Goal: Task Accomplishment & Management: Complete application form

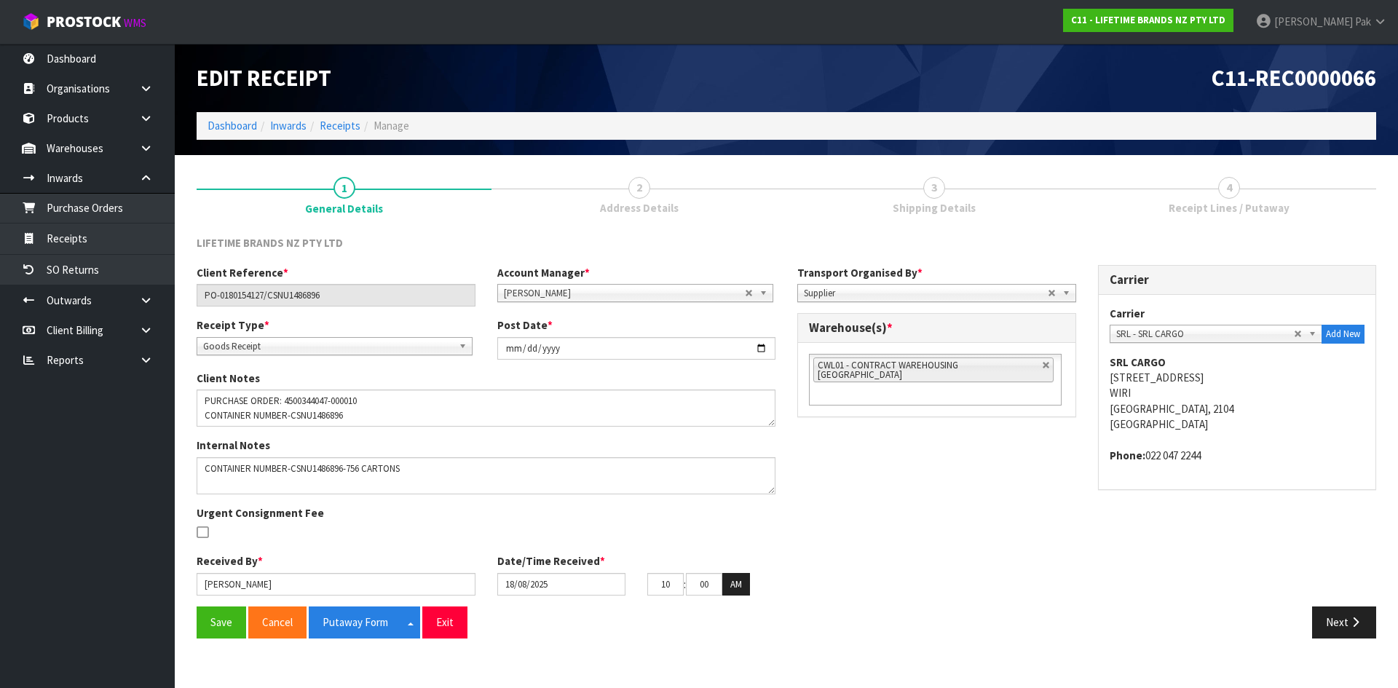
click at [614, 211] on span "Address Details" at bounding box center [639, 207] width 79 height 15
click at [617, 205] on span "Address Details" at bounding box center [639, 207] width 79 height 15
click at [648, 195] on link "2 Address Details" at bounding box center [638, 195] width 295 height 58
click at [927, 206] on span "Shipping Details" at bounding box center [933, 207] width 83 height 15
click at [622, 188] on link "2 Address Details" at bounding box center [638, 195] width 295 height 58
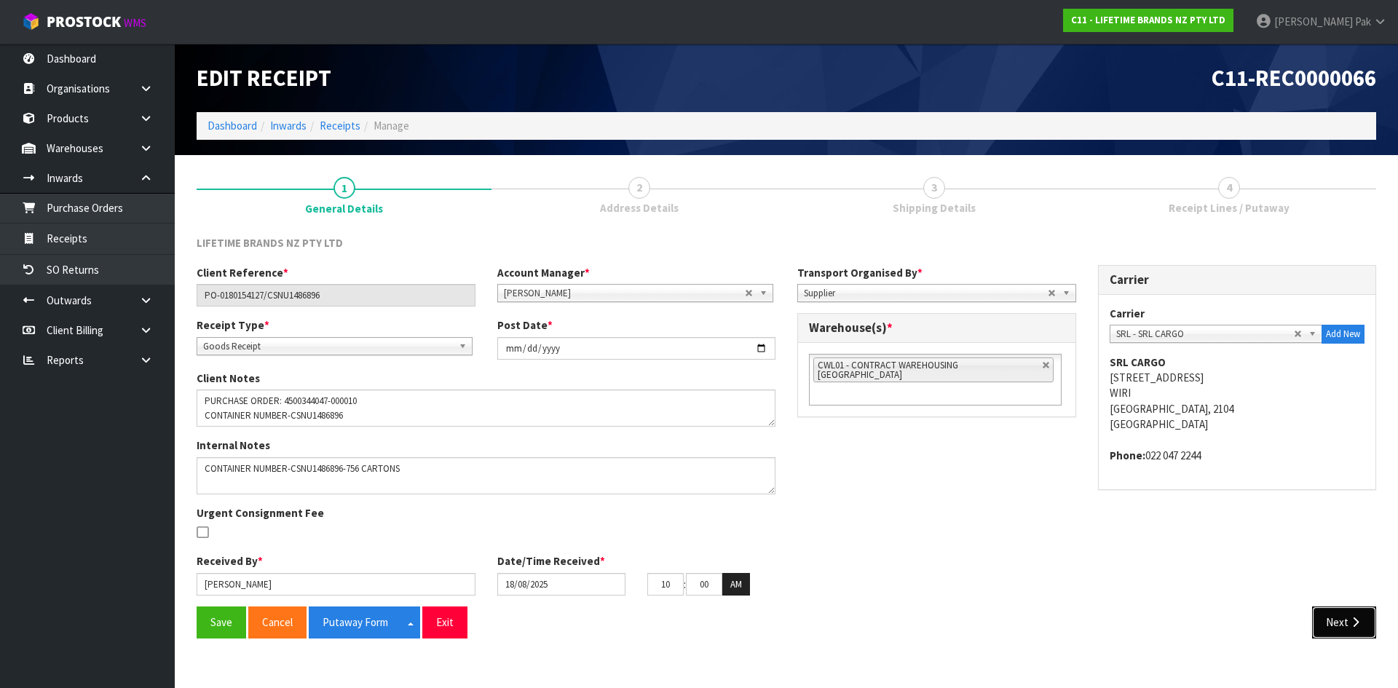
click at [1349, 617] on icon "button" at bounding box center [1355, 622] width 14 height 11
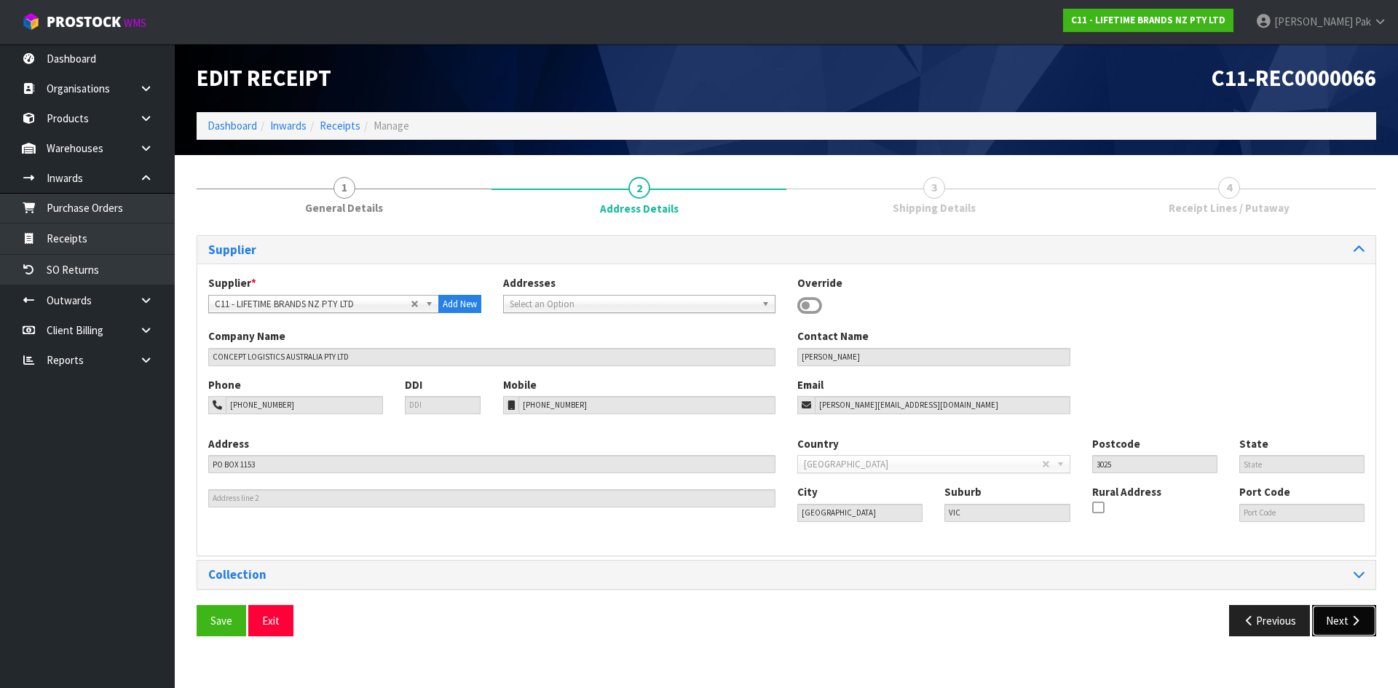
click at [1349, 617] on icon "button" at bounding box center [1355, 620] width 14 height 11
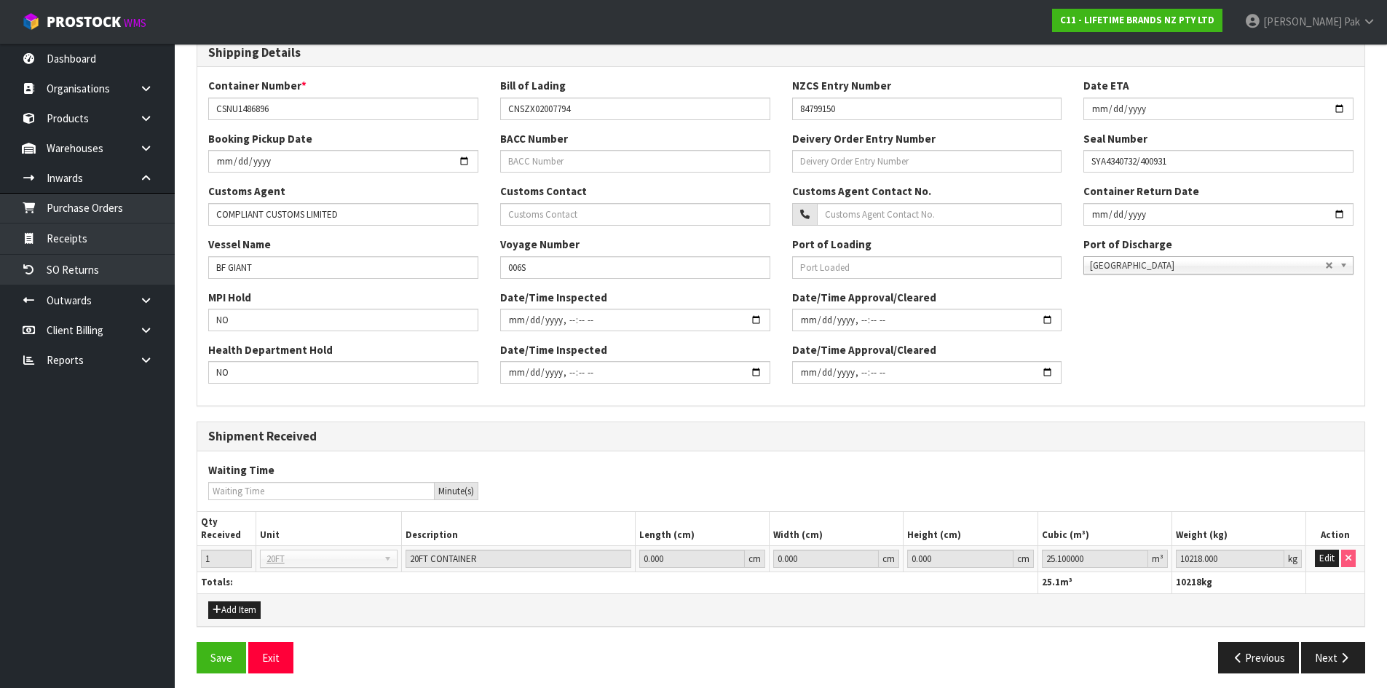
scroll to position [325, 0]
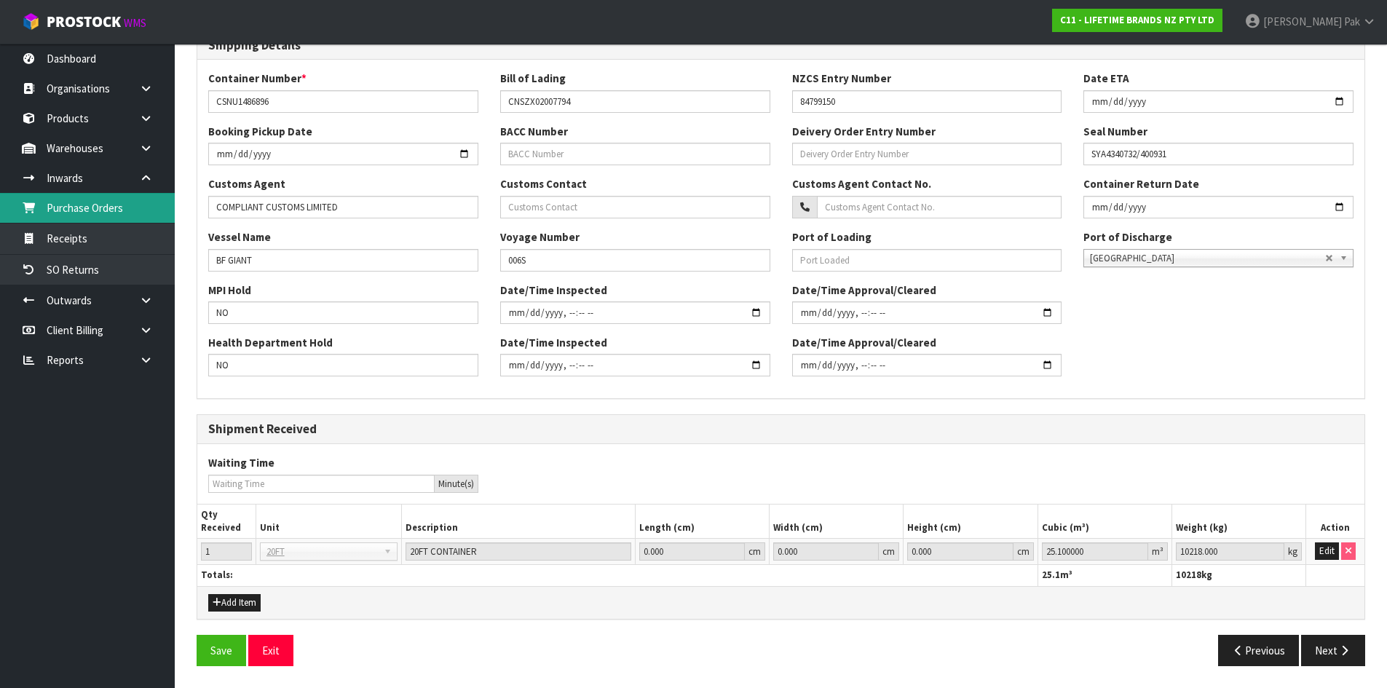
click at [94, 207] on link "Purchase Orders" at bounding box center [87, 208] width 175 height 30
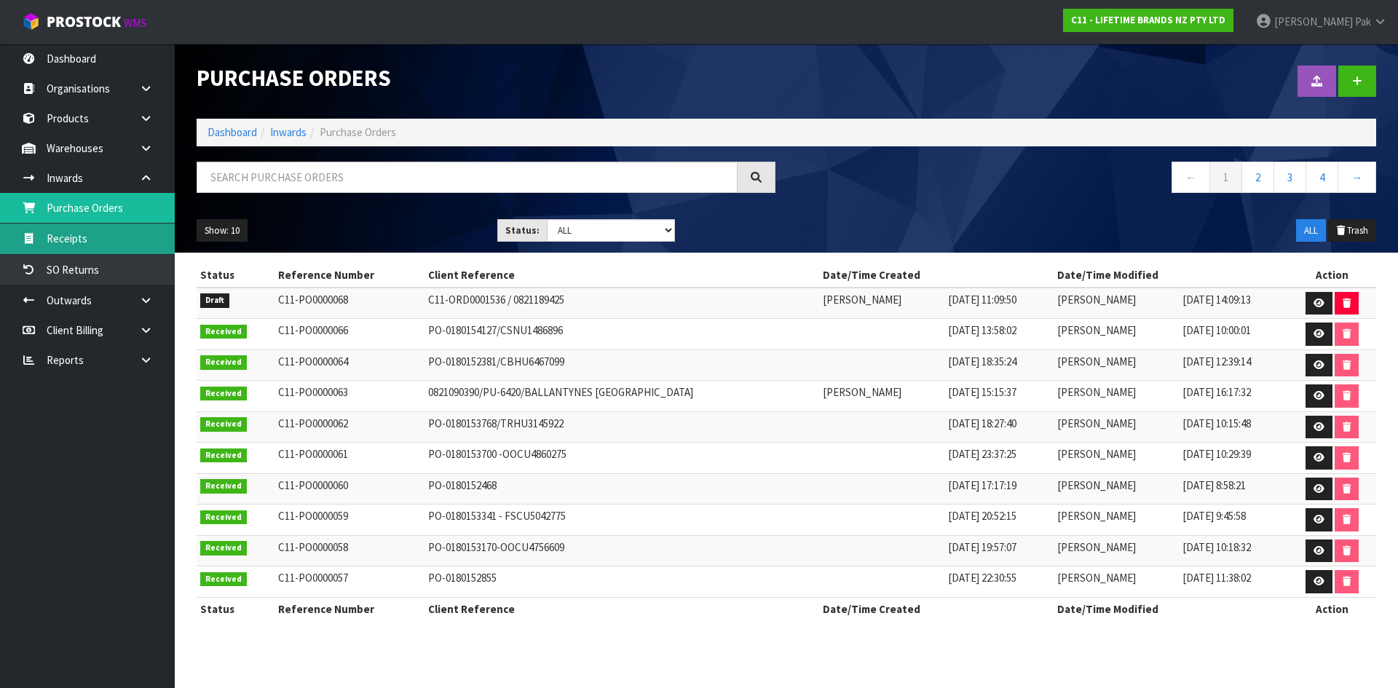
click at [79, 236] on link "Receipts" at bounding box center [87, 238] width 175 height 30
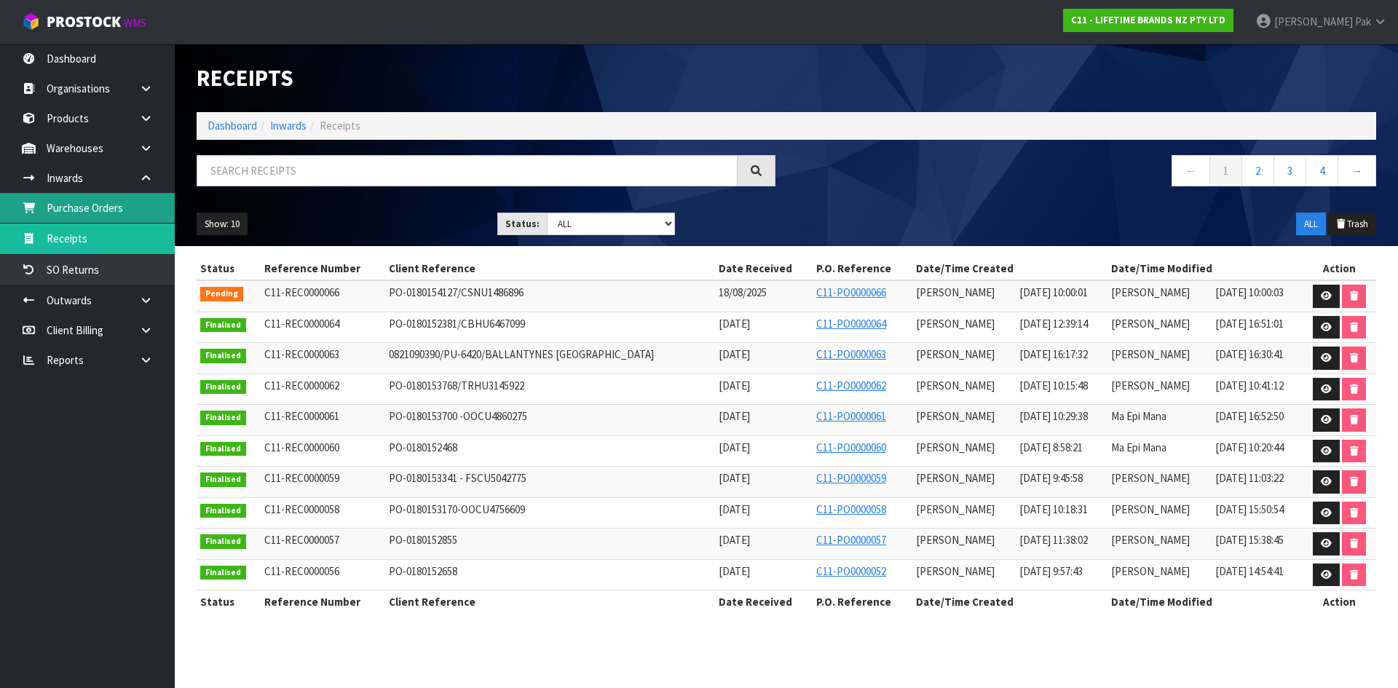
click at [99, 218] on link "Purchase Orders" at bounding box center [87, 208] width 175 height 30
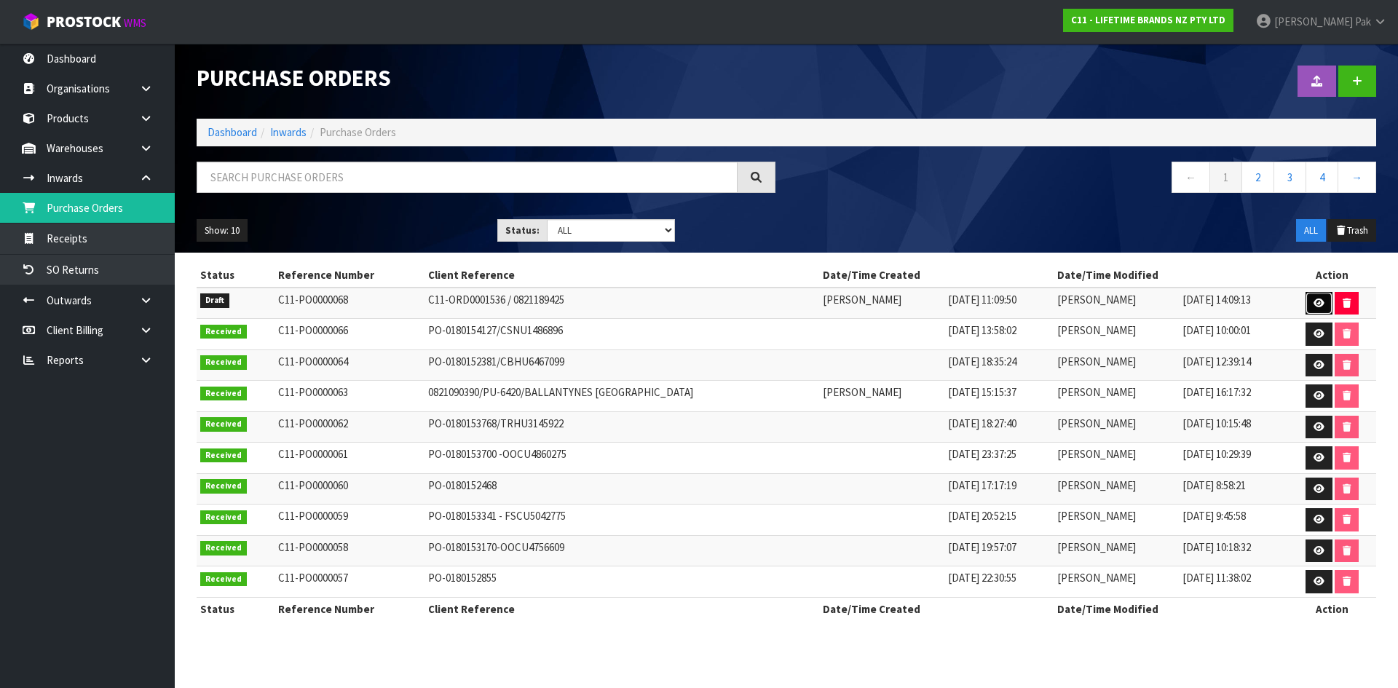
click at [1320, 301] on icon at bounding box center [1318, 302] width 11 height 9
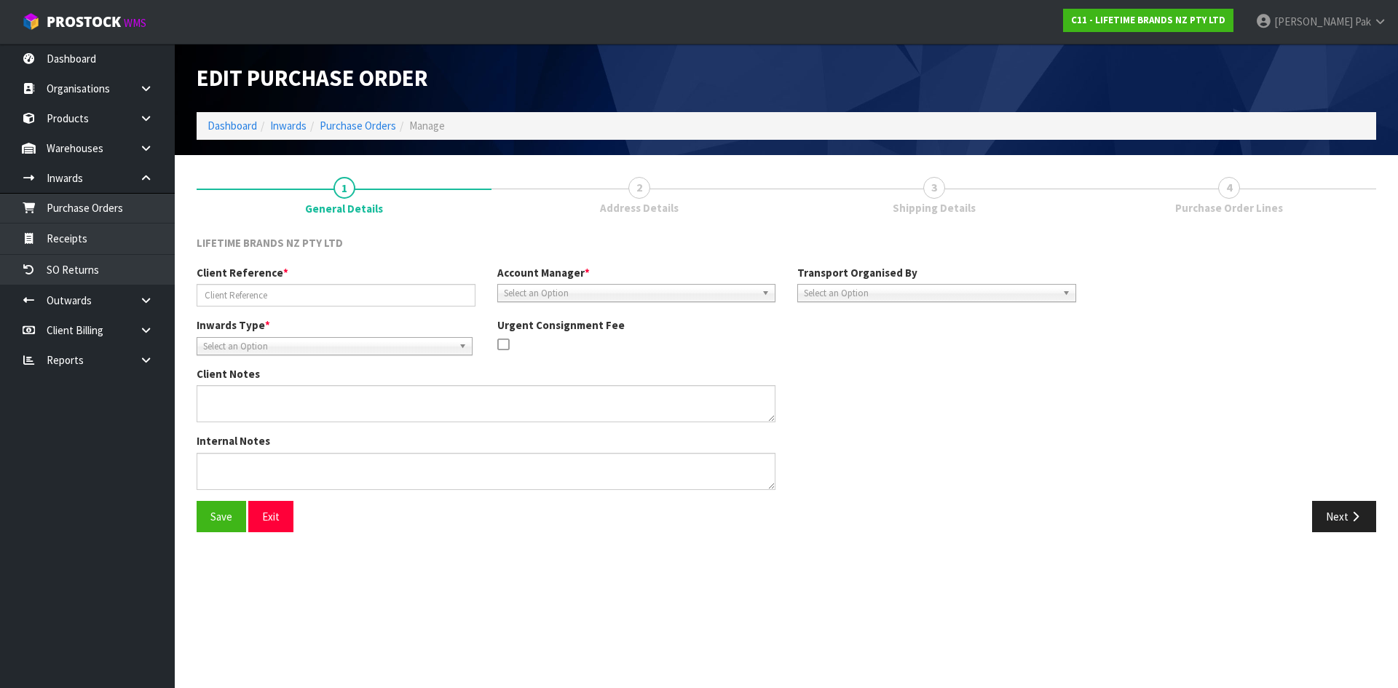
type input "C11-ORD0001536 / 0821189425"
type textarea "CWL ERROR OVER SUPPLIED , NO CHARGE TO CLIENT - LCDWJCAP2PC , PLEASE CHECK AND …"
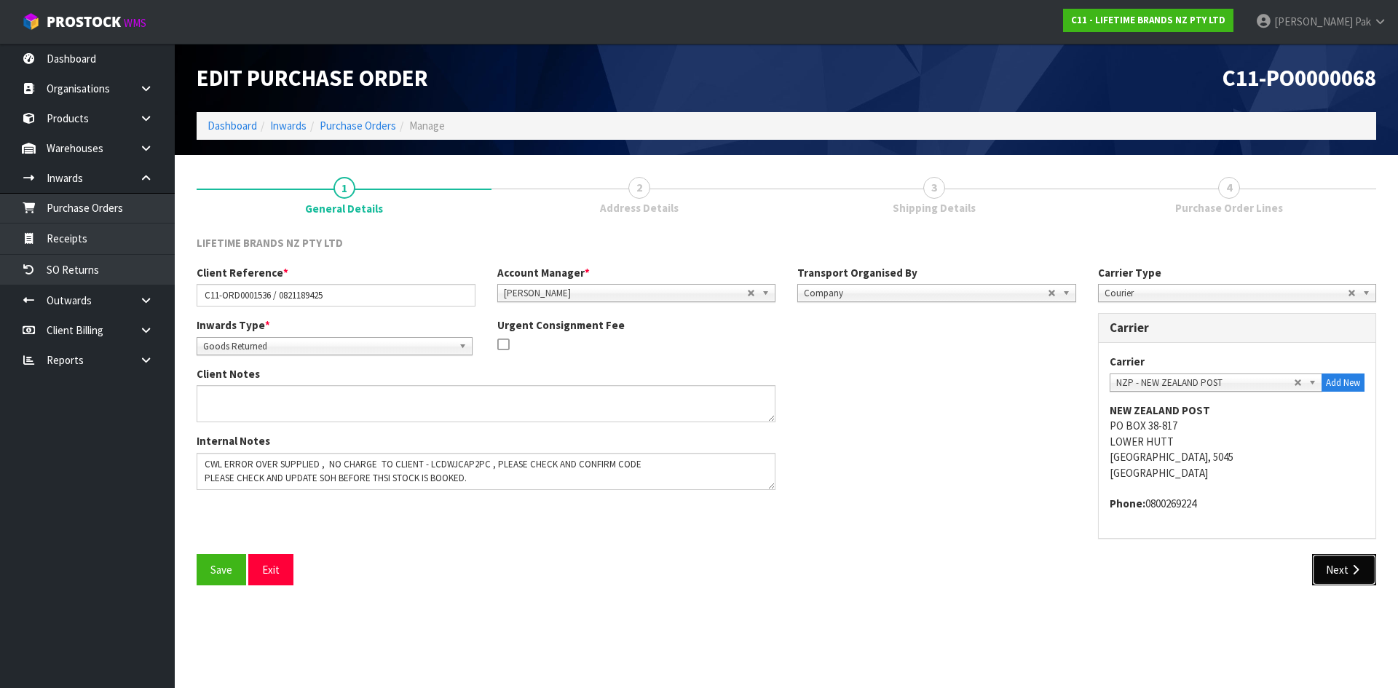
click at [1347, 559] on button "Next" at bounding box center [1344, 569] width 64 height 31
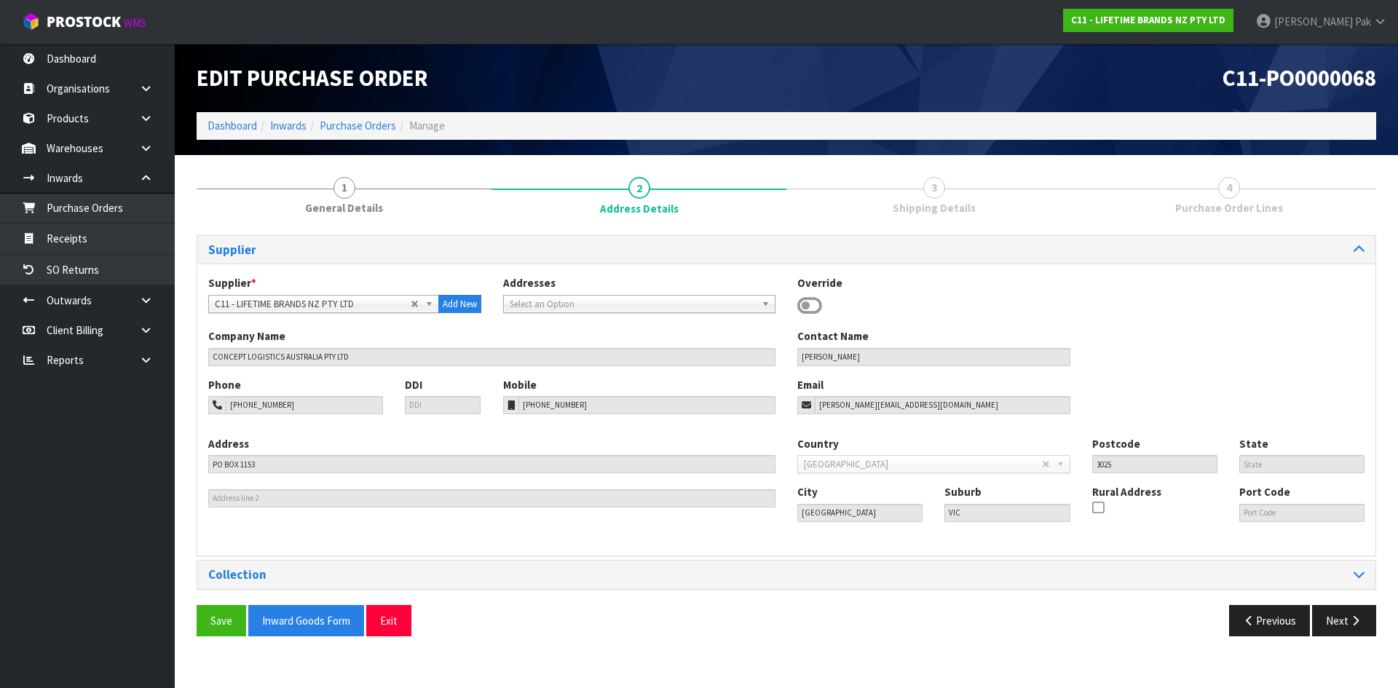
click at [1216, 607] on div "Previous Next" at bounding box center [1086, 620] width 601 height 31
click at [1229, 611] on button "Previous" at bounding box center [1270, 620] width 82 height 31
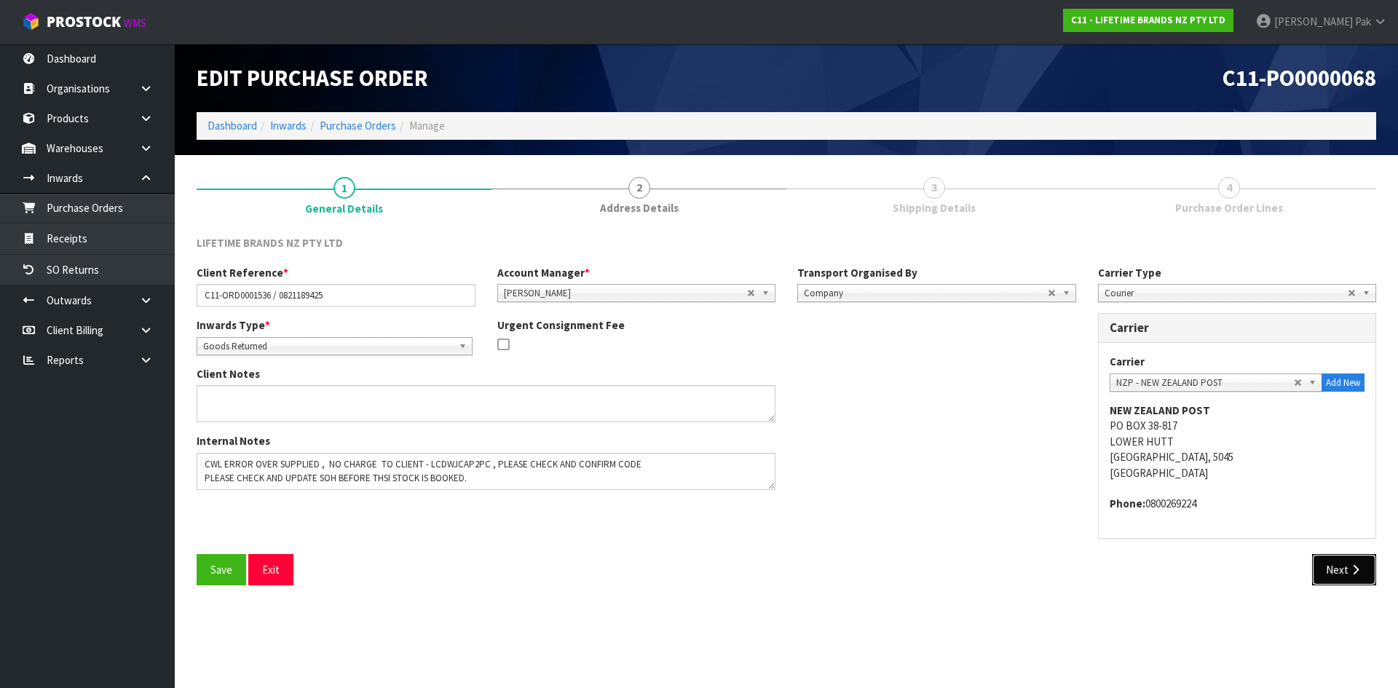
click at [1346, 576] on button "Next" at bounding box center [1344, 569] width 64 height 31
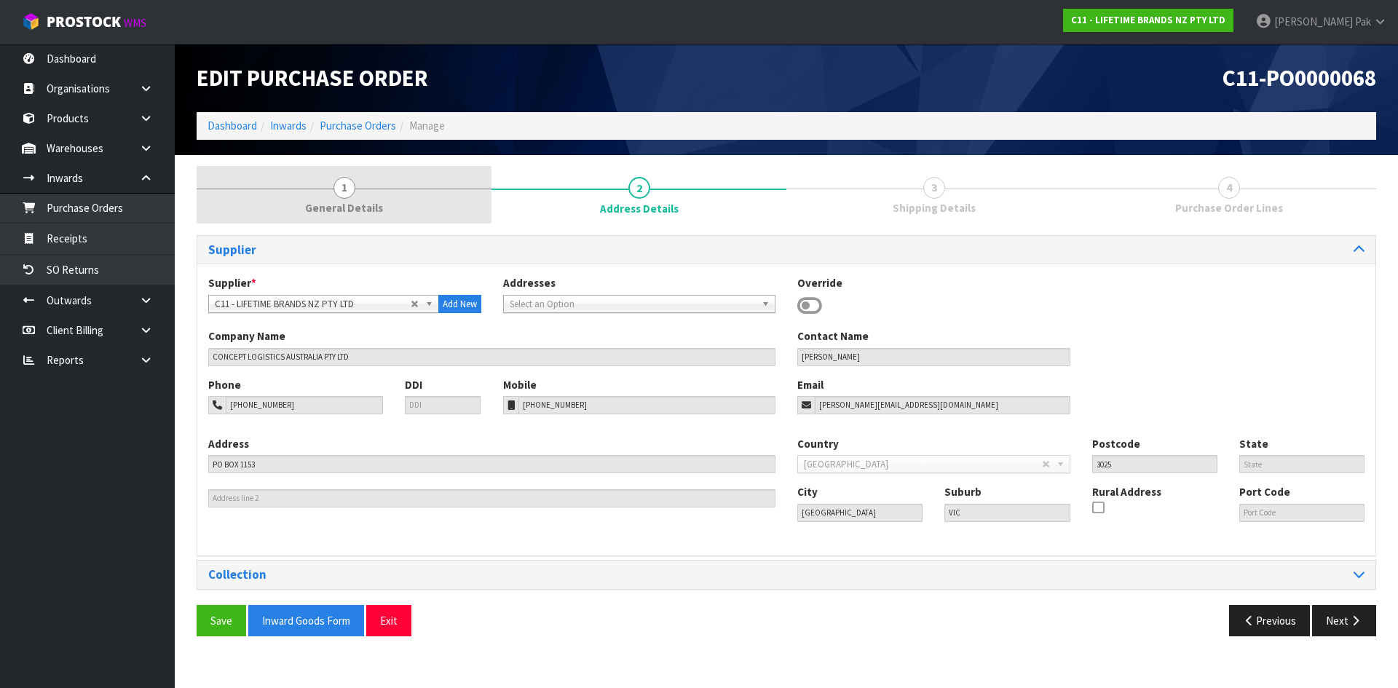
click at [349, 202] on span "General Details" at bounding box center [344, 207] width 78 height 15
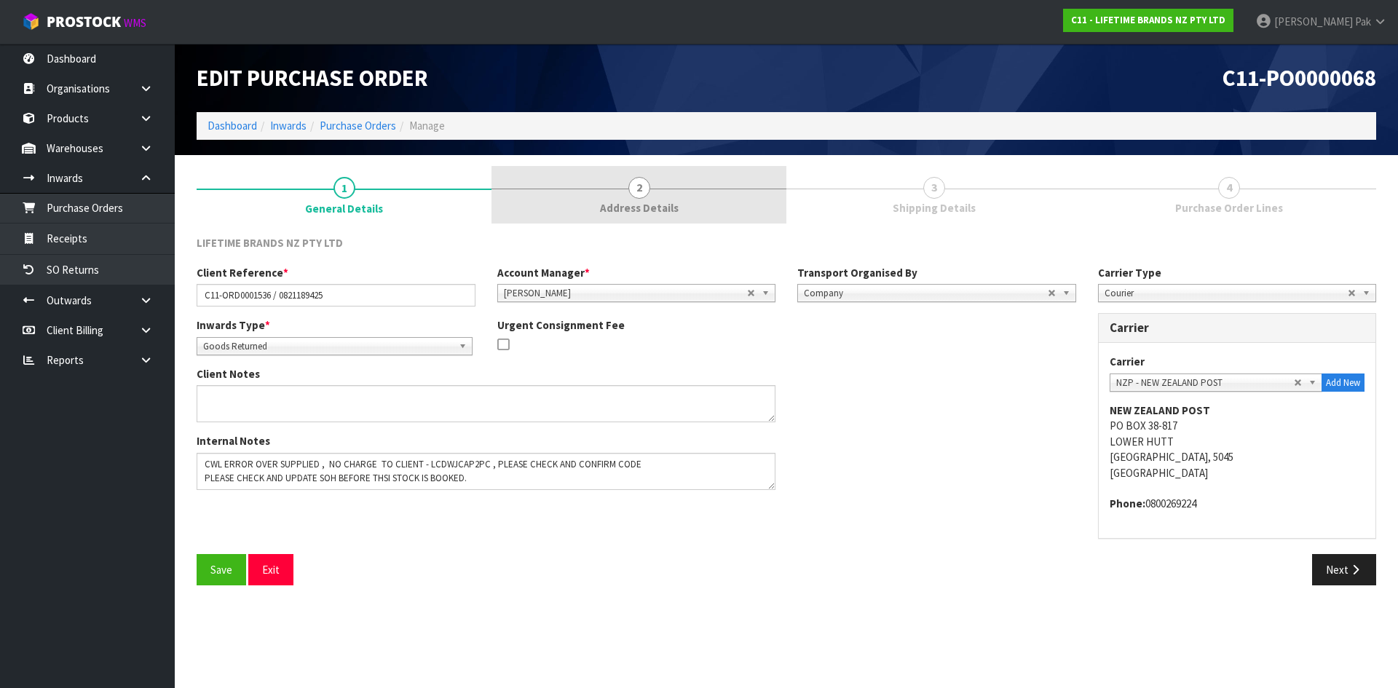
click at [644, 180] on span "2" at bounding box center [639, 188] width 22 height 22
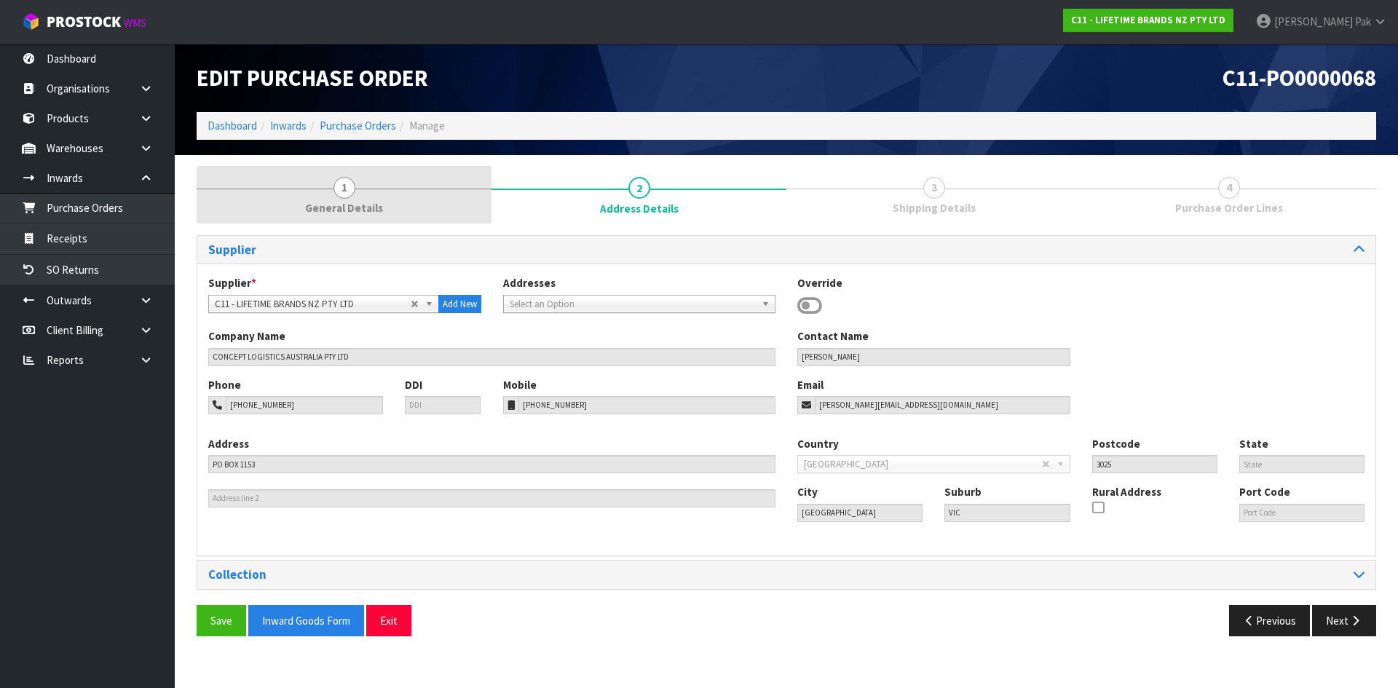
drag, startPoint x: 301, startPoint y: 191, endPoint x: 344, endPoint y: 193, distance: 43.0
click at [304, 193] on link "1 General Details" at bounding box center [344, 195] width 295 height 58
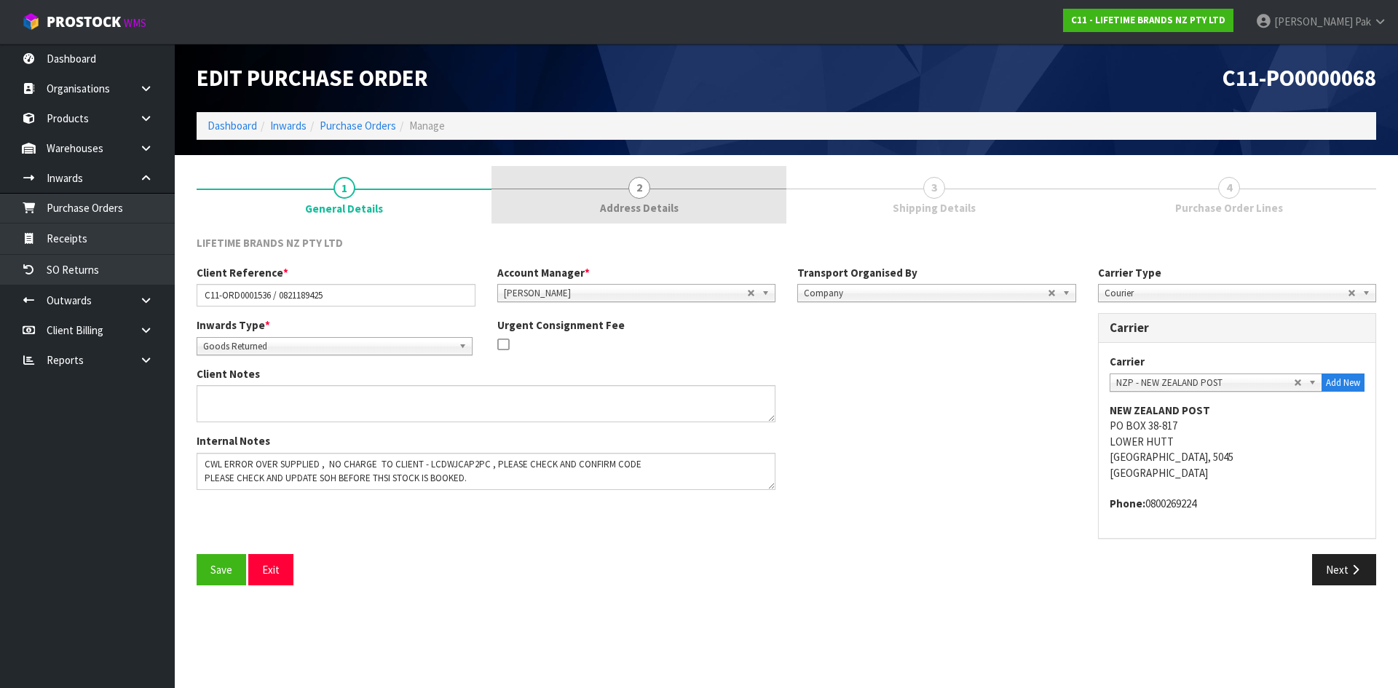
click at [641, 190] on span "2" at bounding box center [639, 188] width 22 height 22
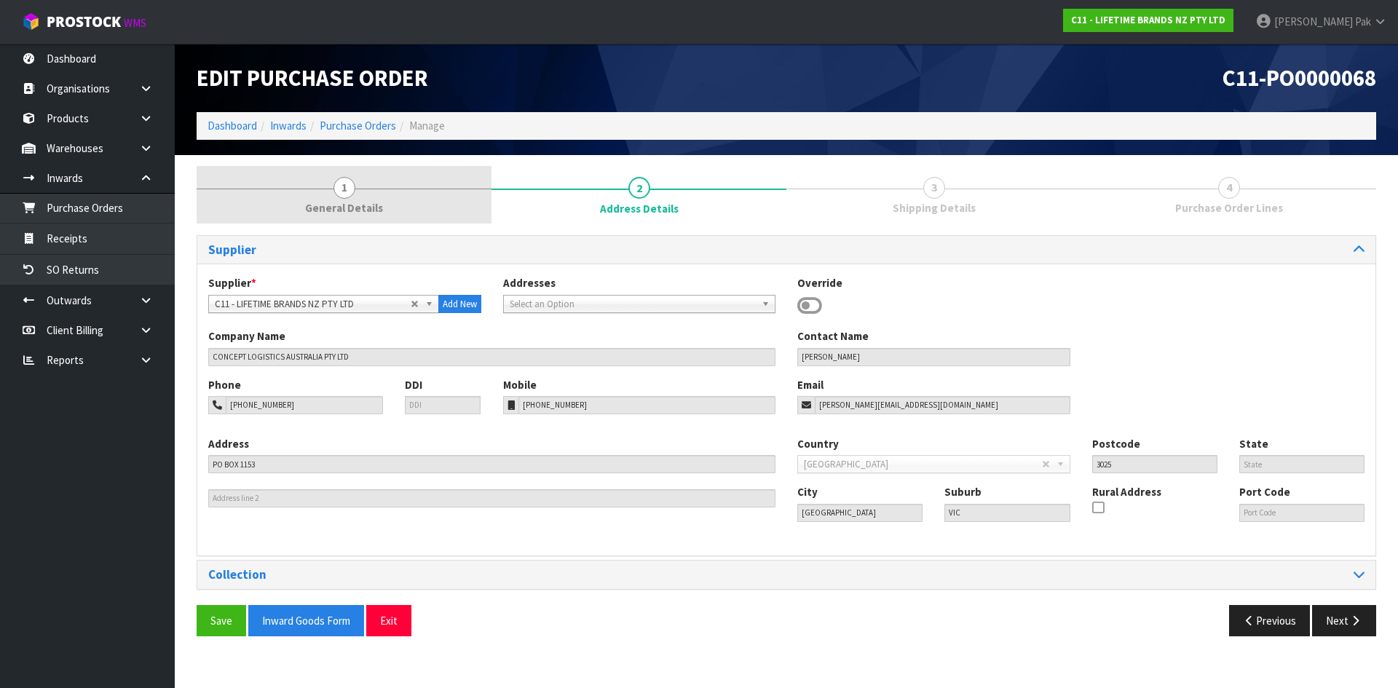
click at [371, 191] on link "1 General Details" at bounding box center [344, 195] width 295 height 58
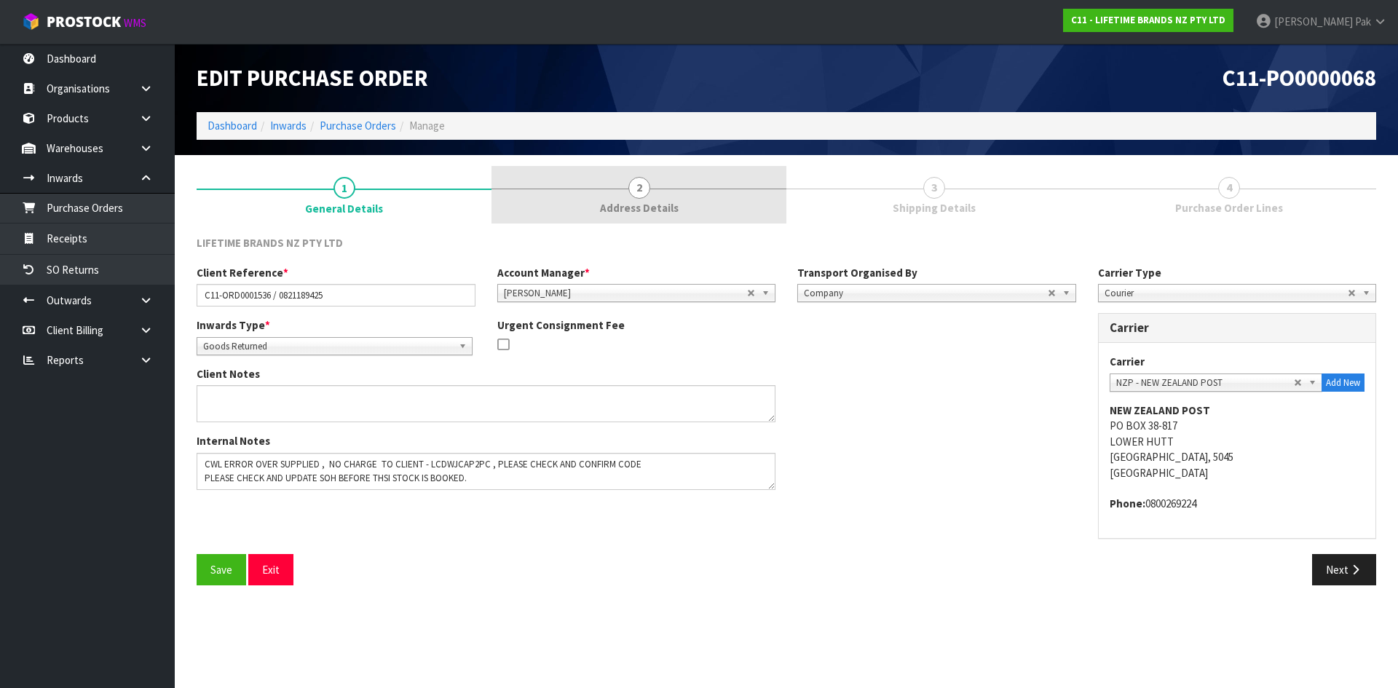
click at [608, 183] on link "2 Address Details" at bounding box center [638, 195] width 295 height 58
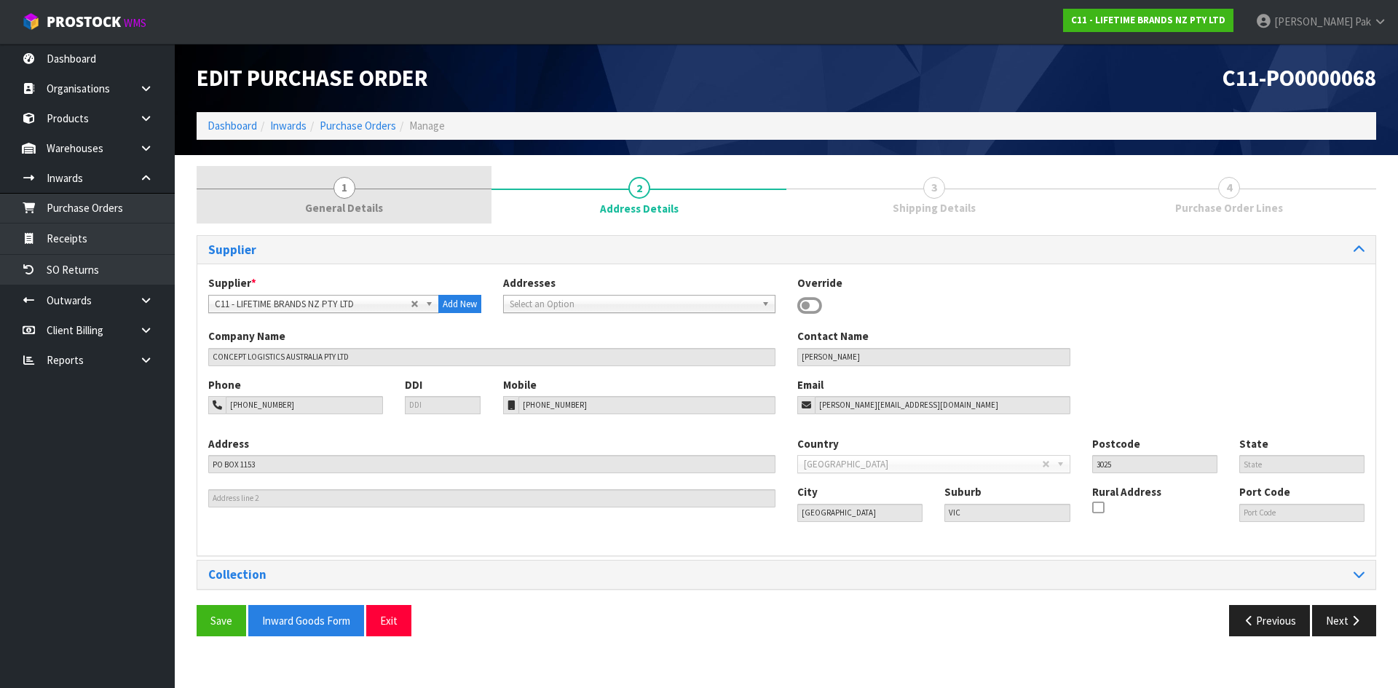
click at [467, 187] on link "1 General Details" at bounding box center [344, 195] width 295 height 58
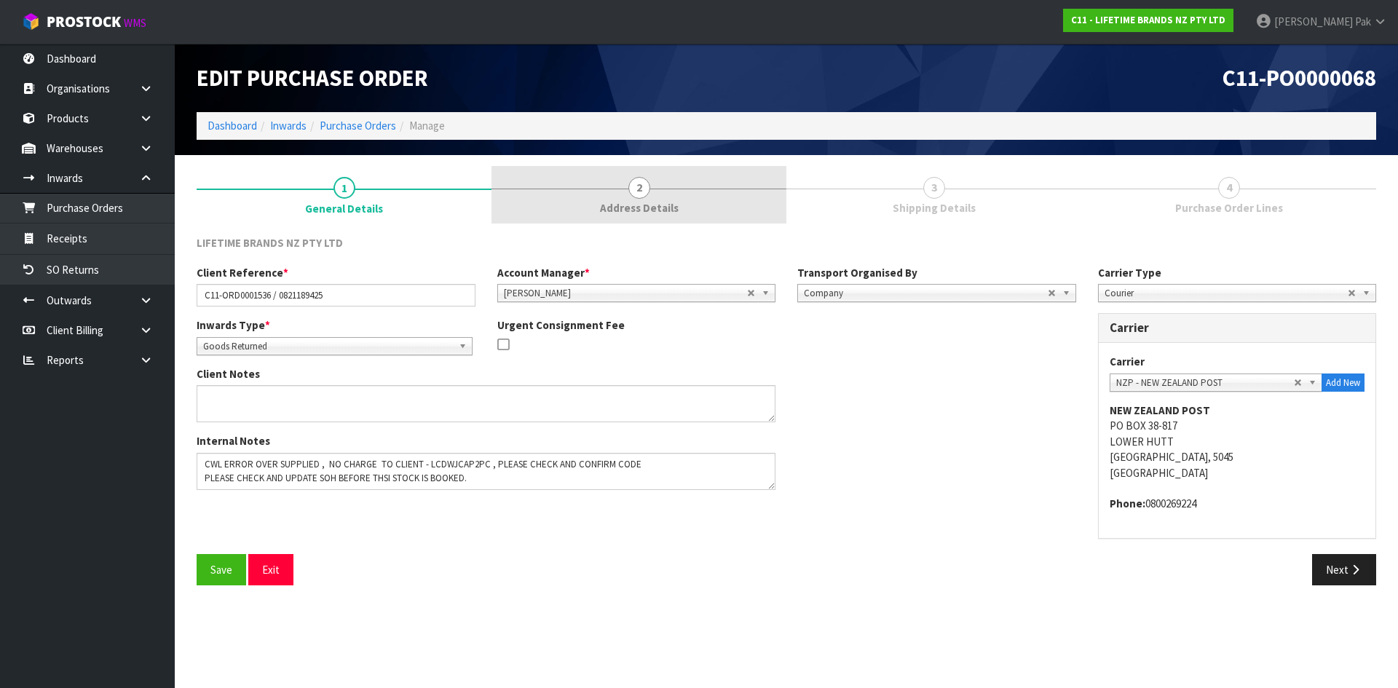
click at [542, 189] on link "2 Address Details" at bounding box center [638, 195] width 295 height 58
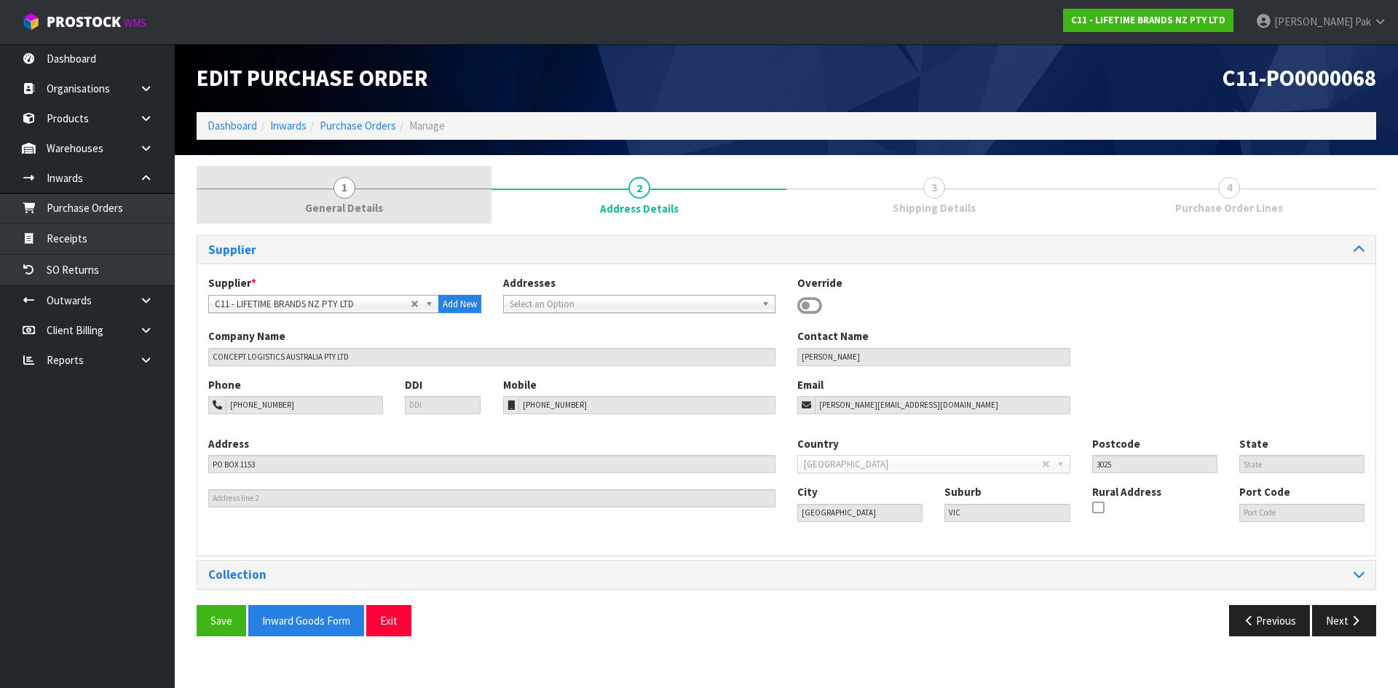
click at [351, 191] on span "1" at bounding box center [344, 188] width 22 height 22
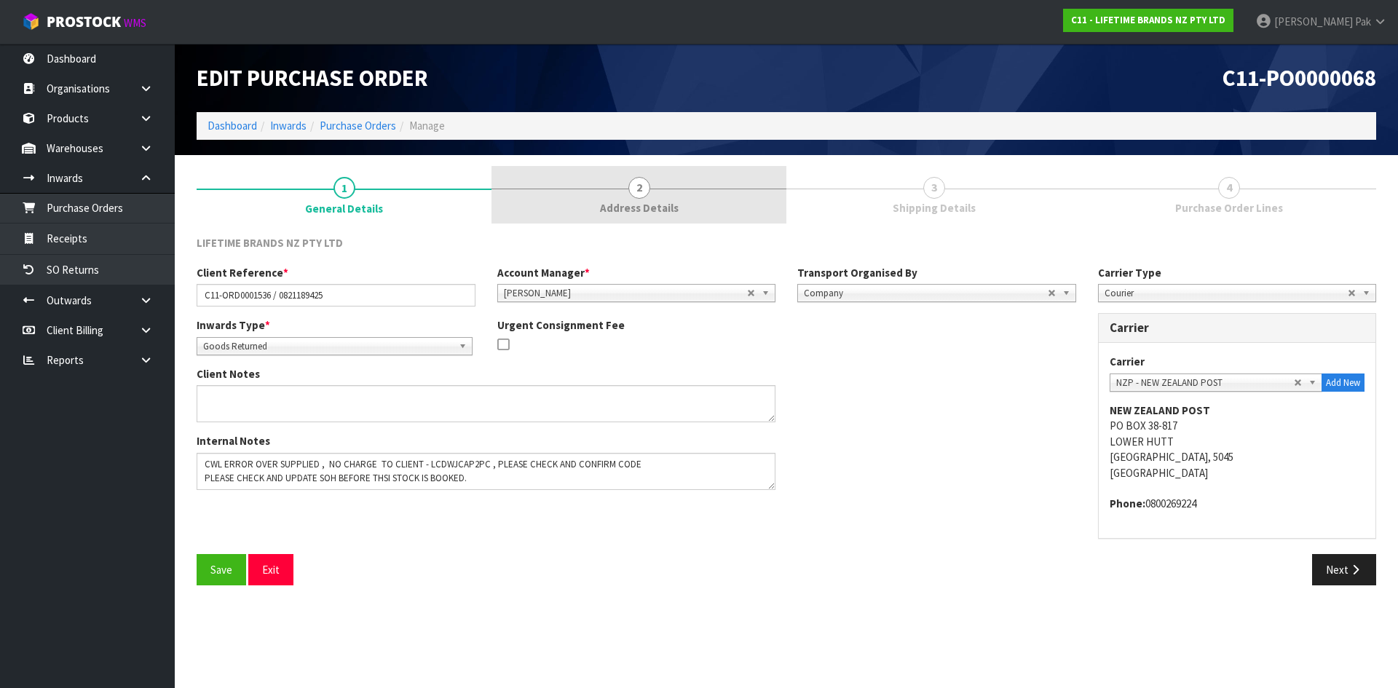
click at [676, 194] on link "2 Address Details" at bounding box center [638, 195] width 295 height 58
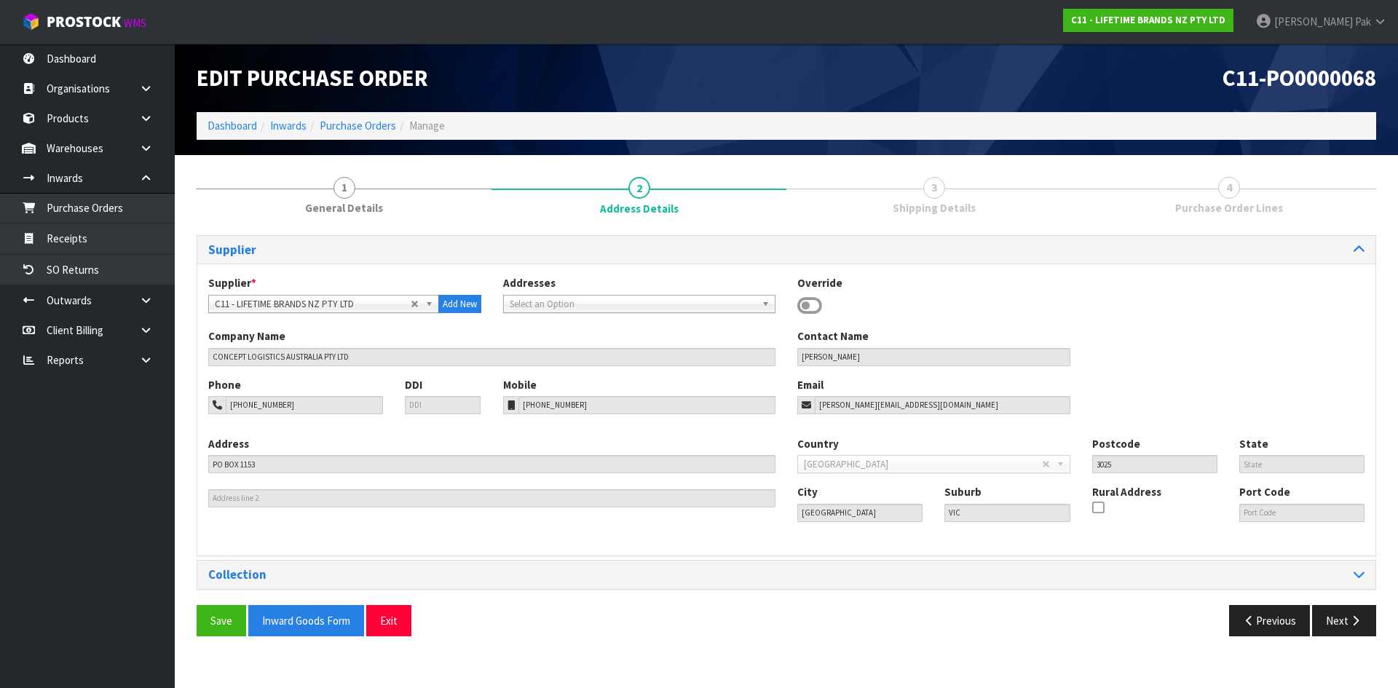
click at [901, 205] on span "Shipping Details" at bounding box center [933, 207] width 83 height 15
click at [924, 192] on link "3 Shipping Details" at bounding box center [933, 195] width 295 height 58
click at [938, 189] on span "3" at bounding box center [934, 188] width 22 height 22
click at [929, 202] on span "Shipping Details" at bounding box center [933, 207] width 83 height 15
click at [943, 189] on span "3" at bounding box center [934, 188] width 22 height 22
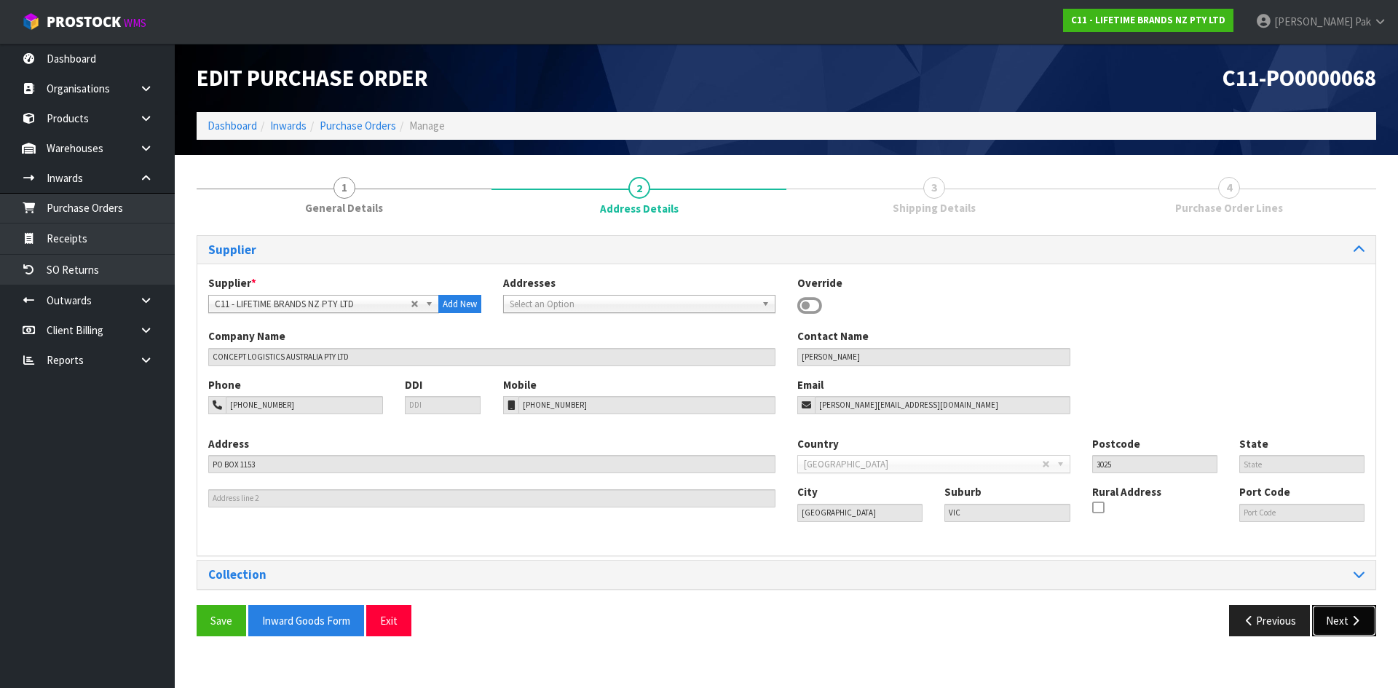
click at [1344, 616] on button "Next" at bounding box center [1344, 620] width 64 height 31
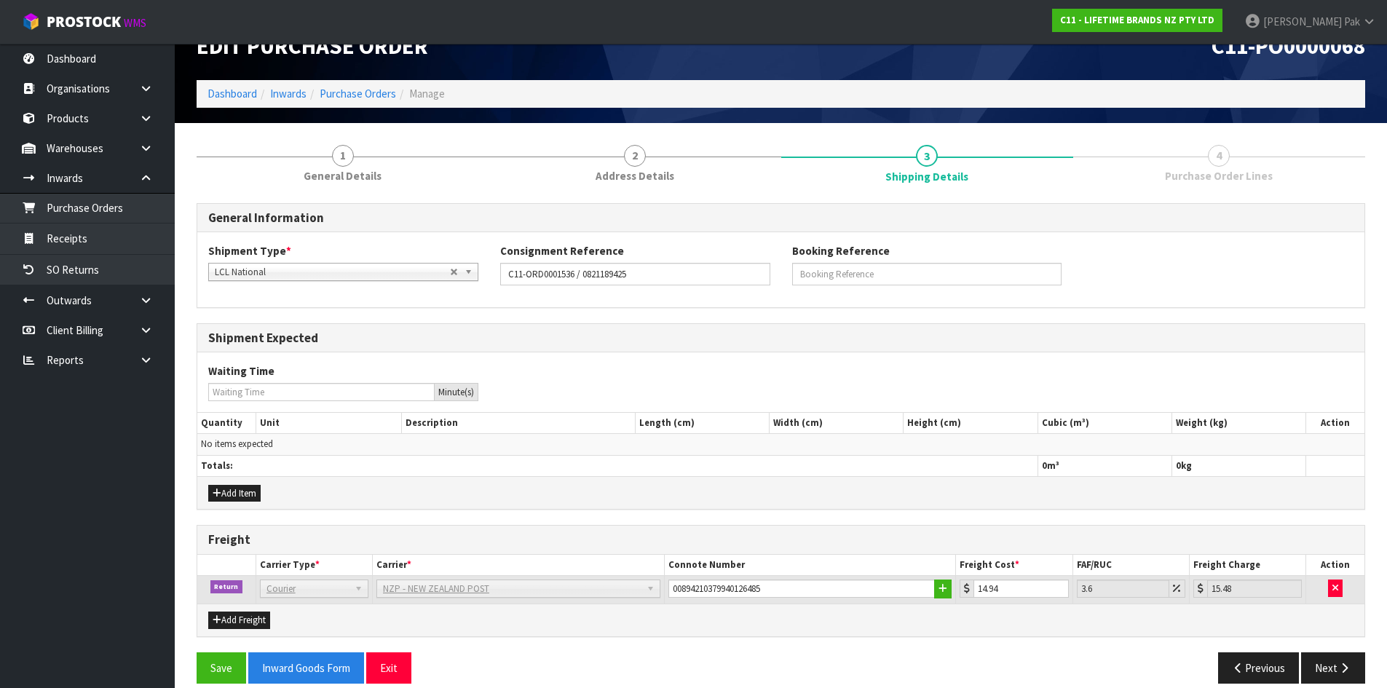
scroll to position [49, 0]
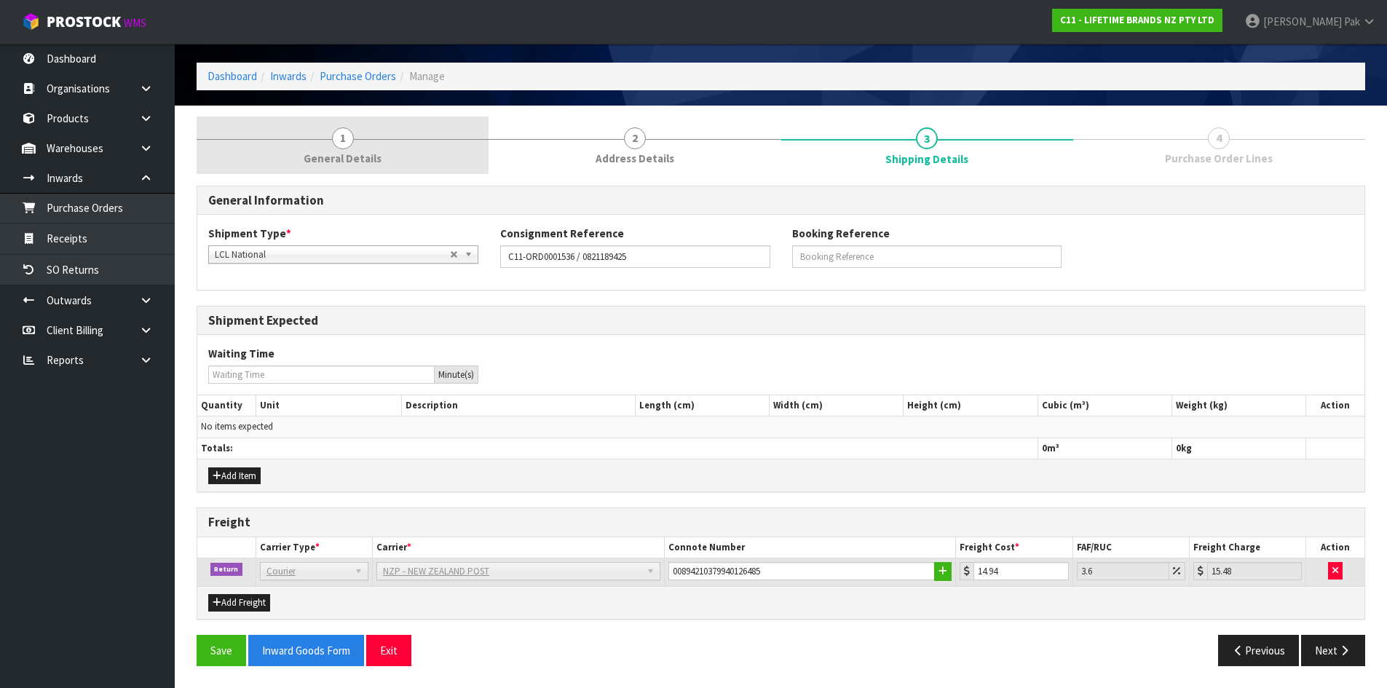
click at [409, 157] on link "1 General Details" at bounding box center [343, 145] width 292 height 58
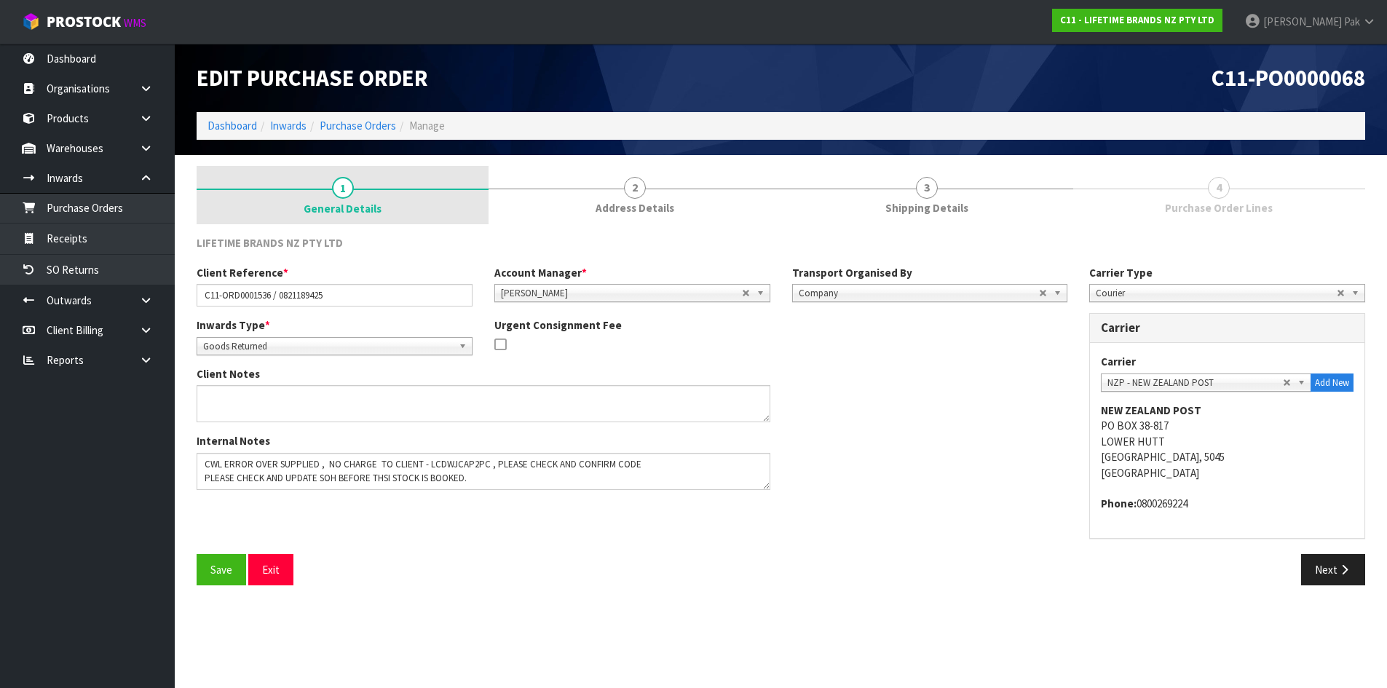
scroll to position [0, 0]
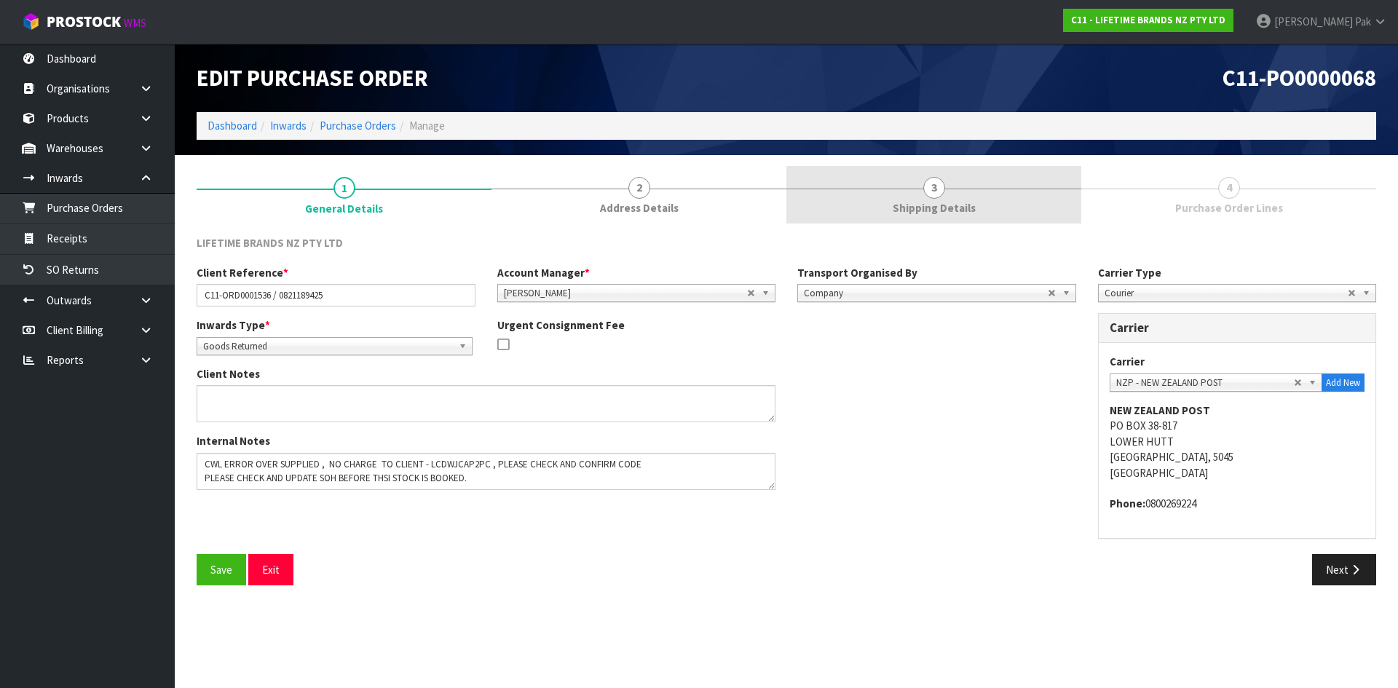
click at [951, 181] on link "3 Shipping Details" at bounding box center [933, 195] width 295 height 58
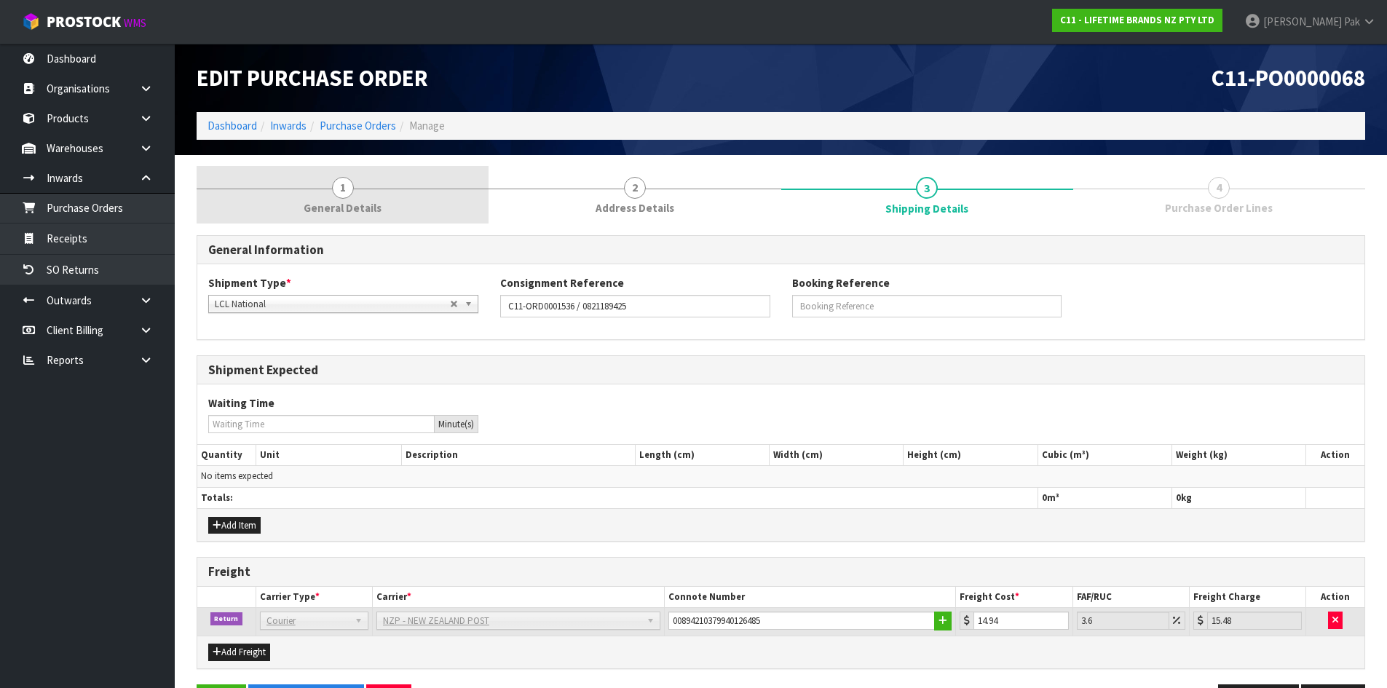
click at [431, 193] on link "1 General Details" at bounding box center [343, 195] width 292 height 58
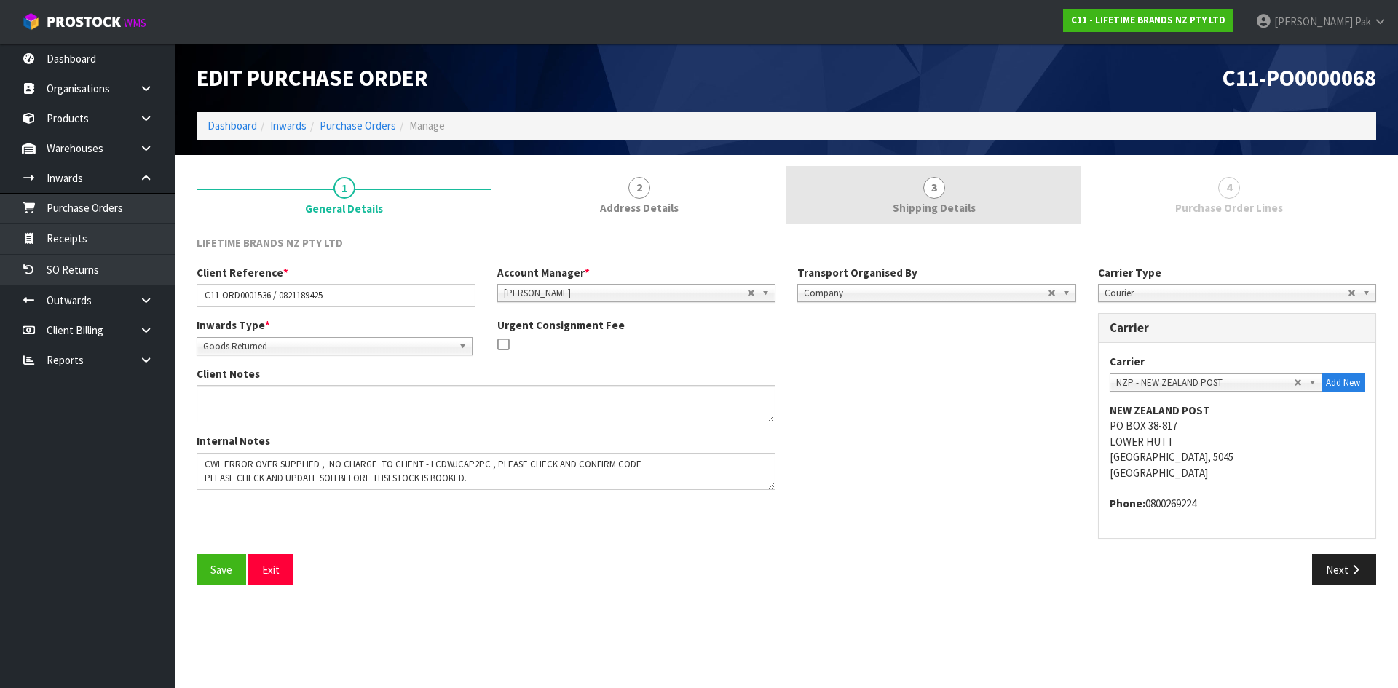
click at [964, 200] on span "Shipping Details" at bounding box center [933, 207] width 83 height 15
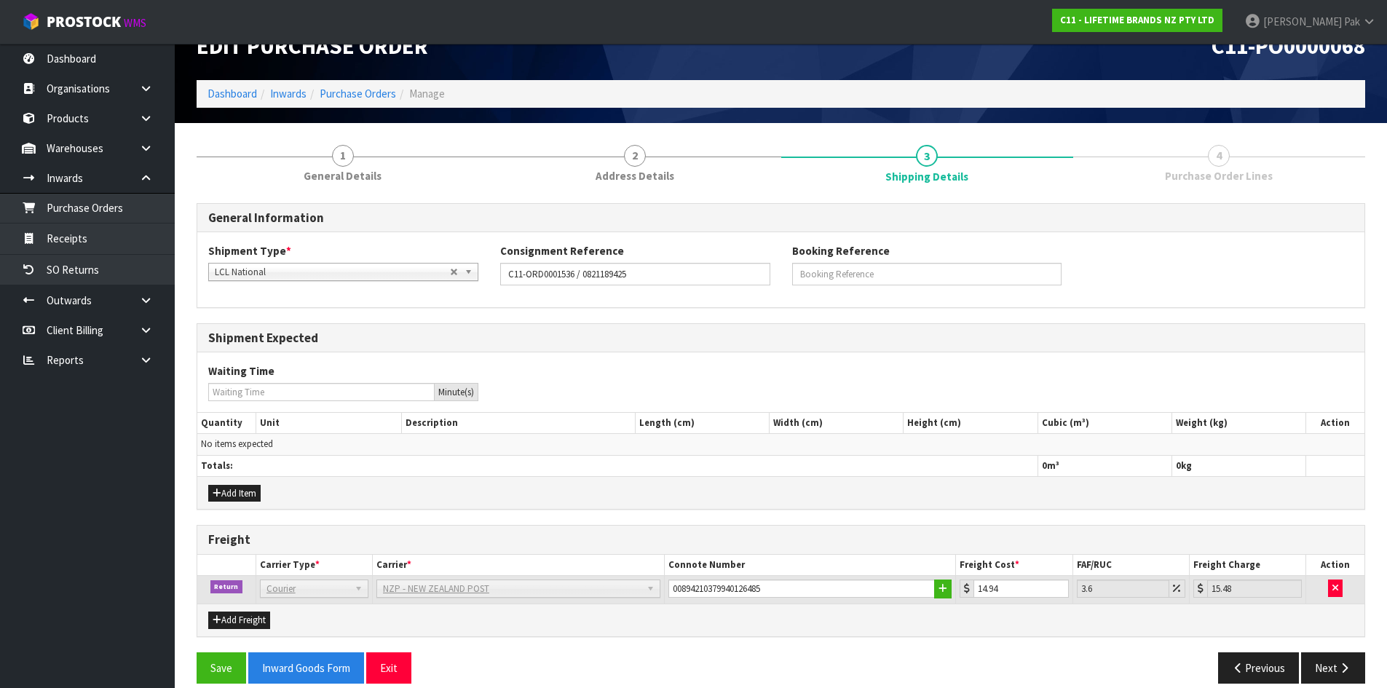
scroll to position [49, 0]
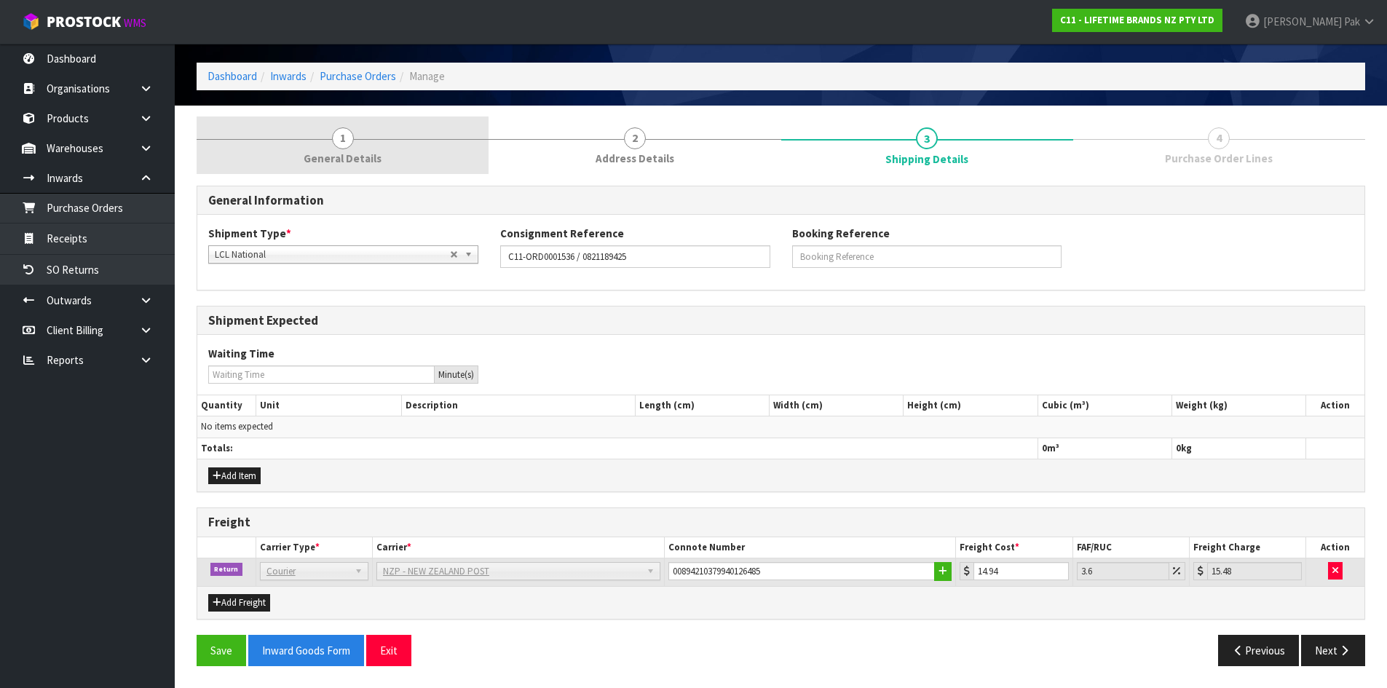
click at [347, 160] on span "General Details" at bounding box center [343, 158] width 78 height 15
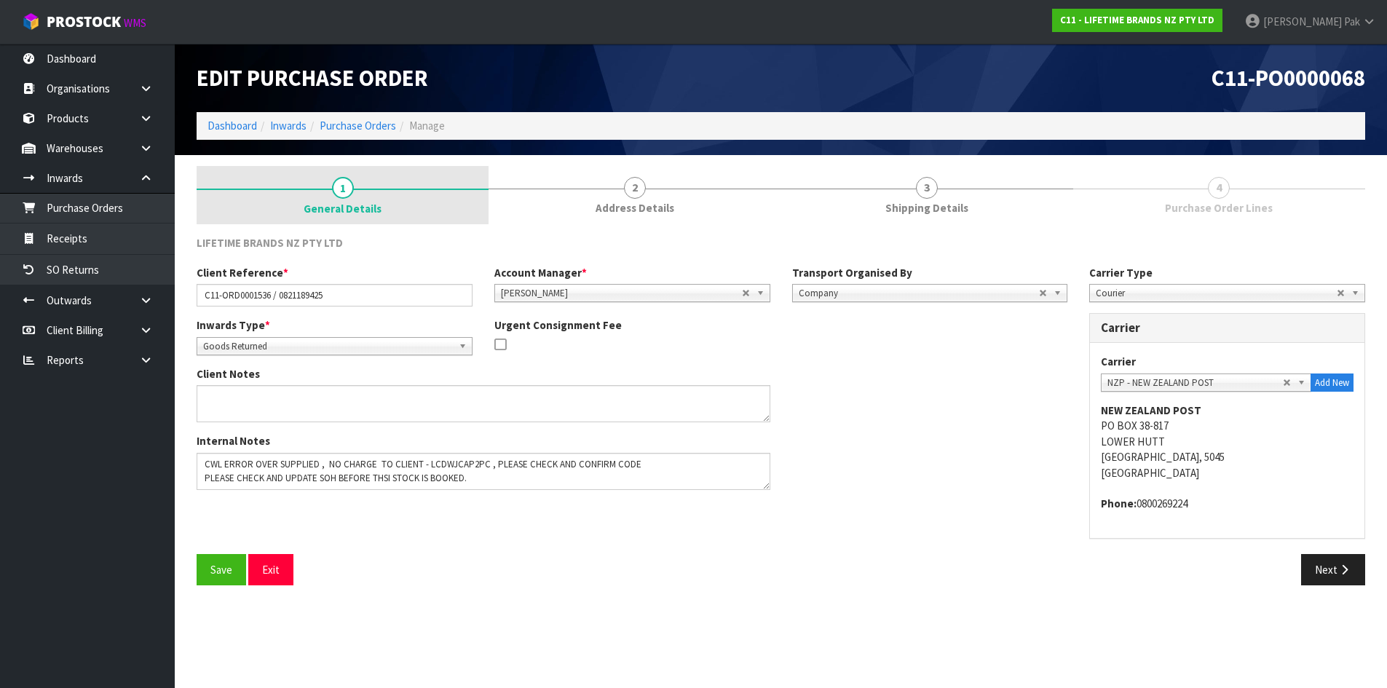
scroll to position [0, 0]
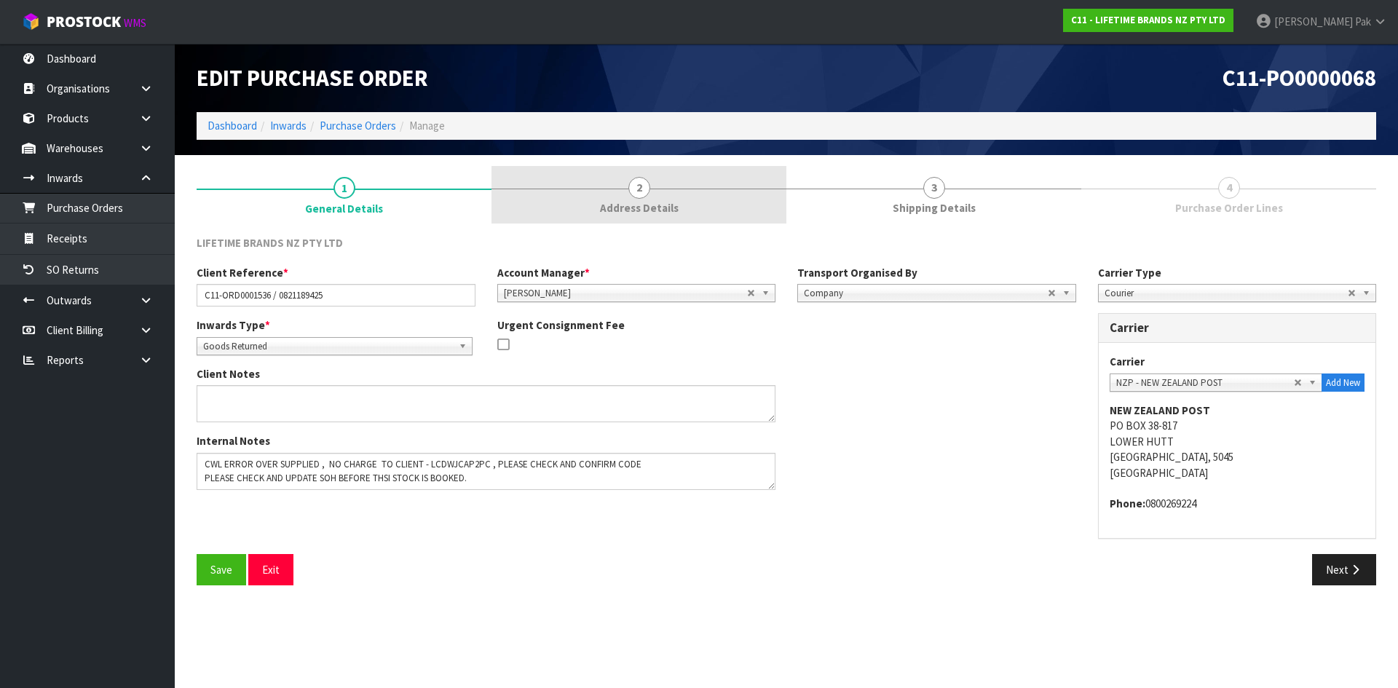
click at [675, 188] on link "2 Address Details" at bounding box center [638, 195] width 295 height 58
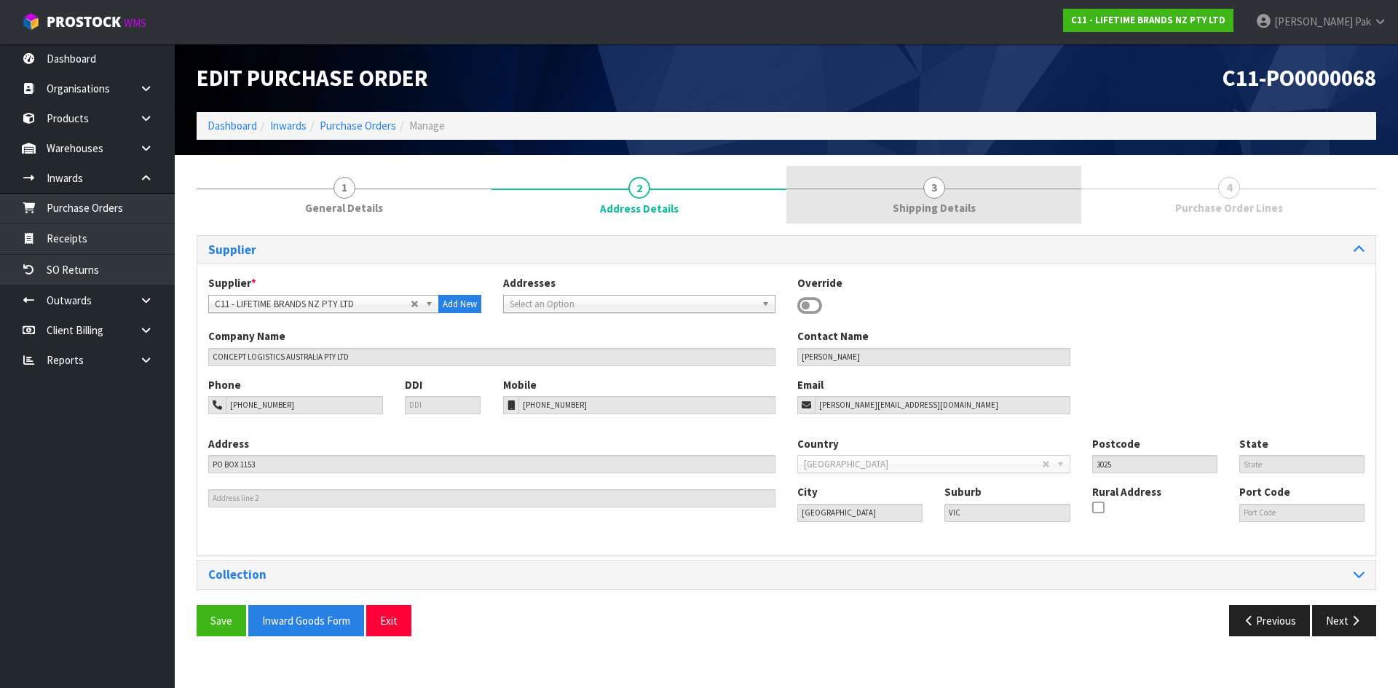
drag, startPoint x: 953, startPoint y: 189, endPoint x: 983, endPoint y: 191, distance: 30.7
click at [953, 189] on div at bounding box center [933, 189] width 295 height 1
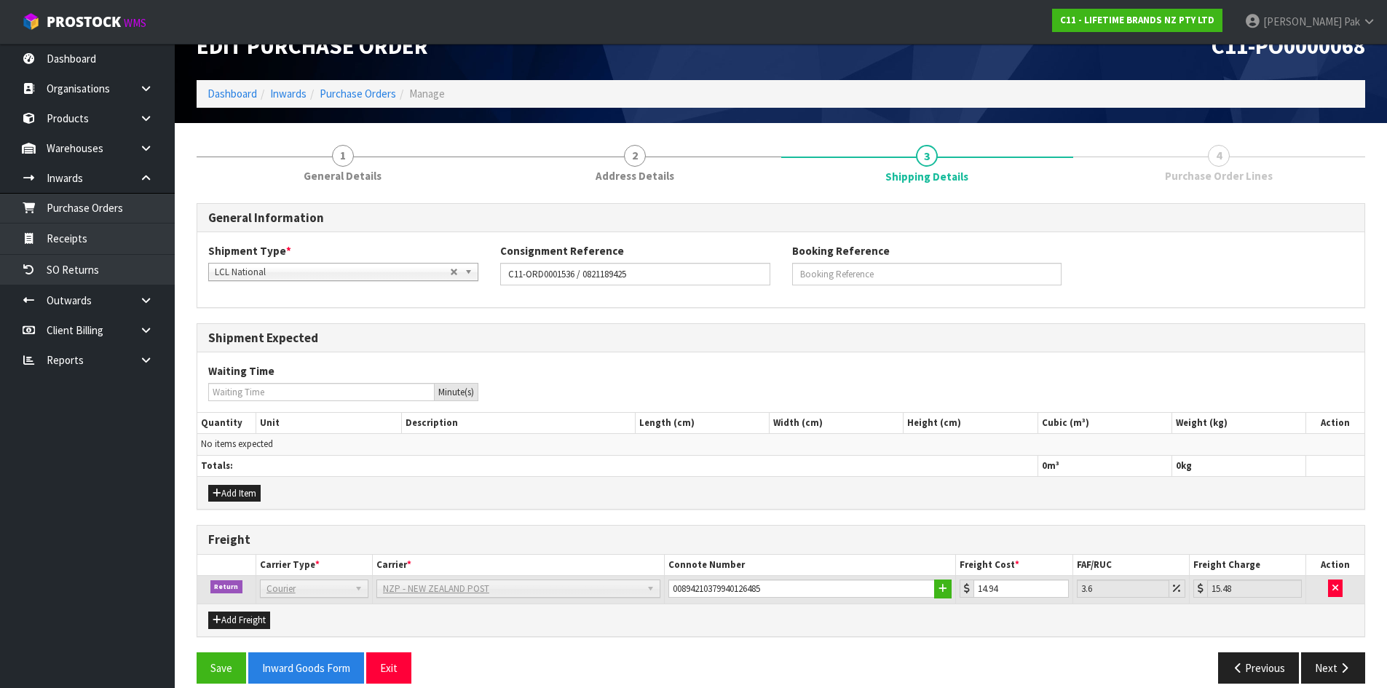
scroll to position [49, 0]
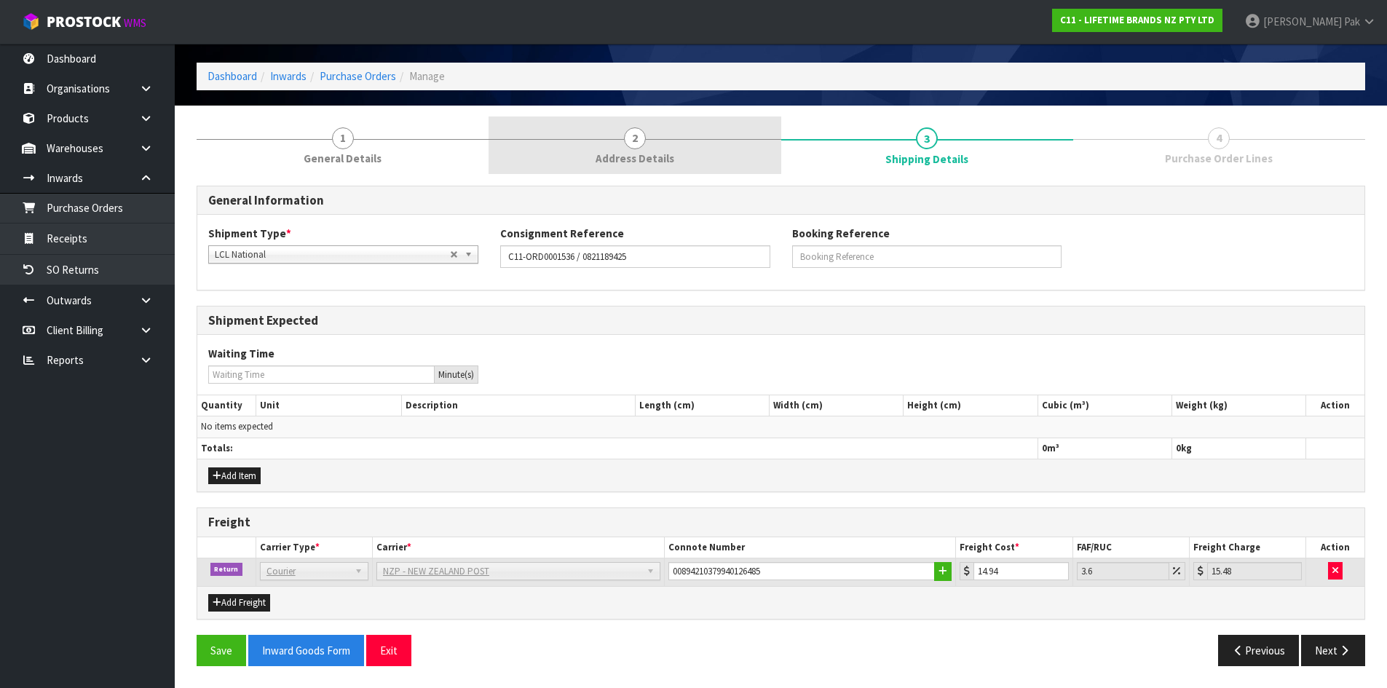
click at [622, 159] on span "Address Details" at bounding box center [634, 158] width 79 height 15
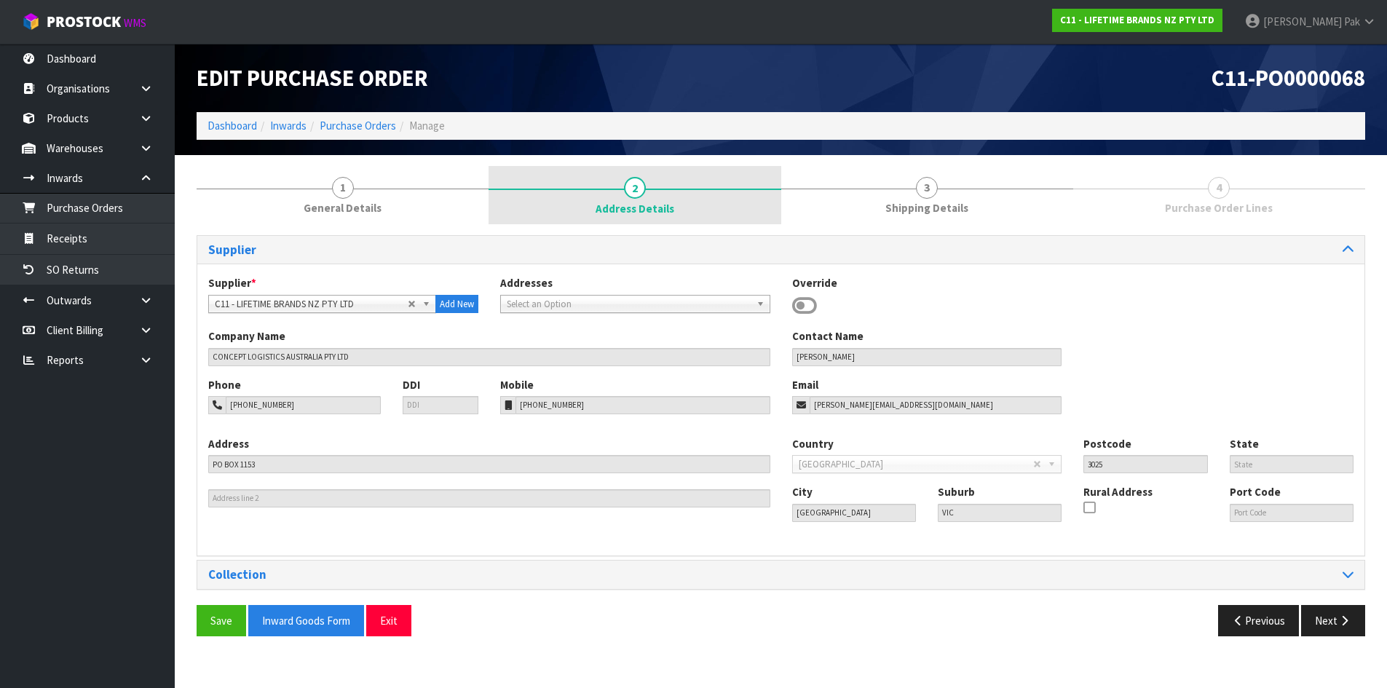
scroll to position [0, 0]
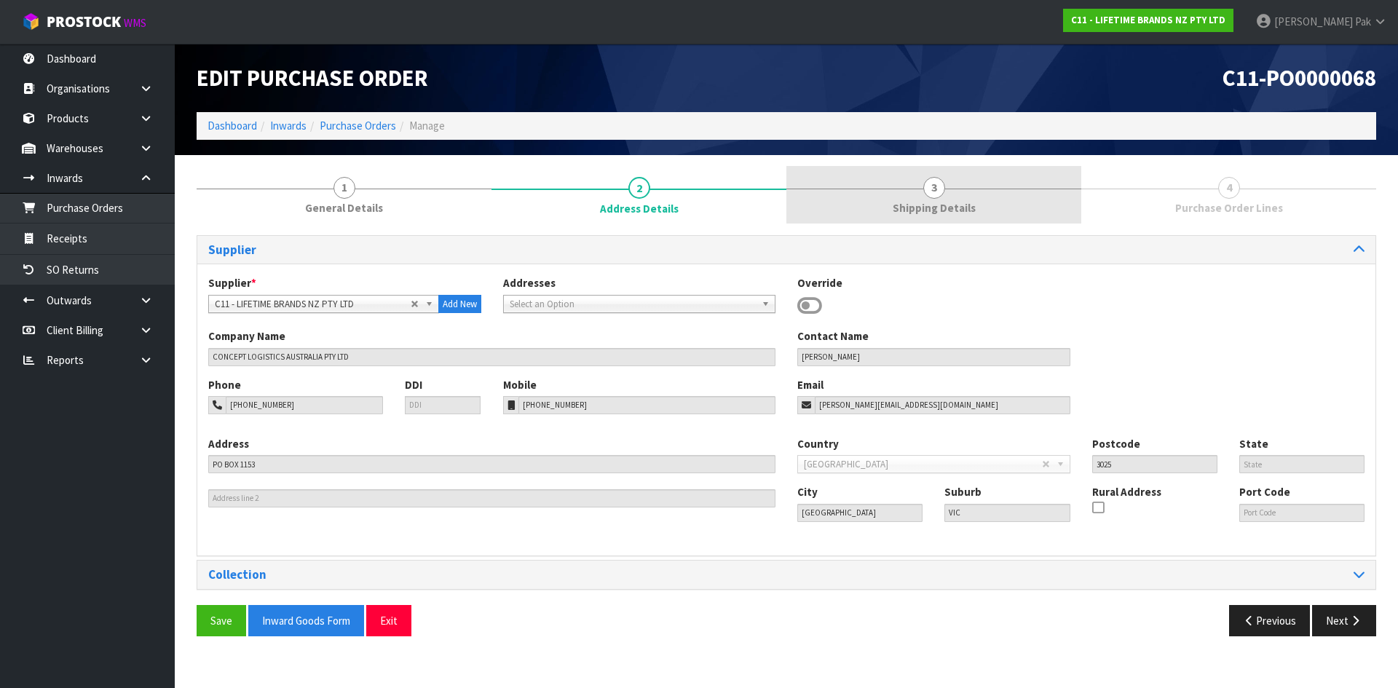
click at [902, 205] on span "Shipping Details" at bounding box center [933, 207] width 83 height 15
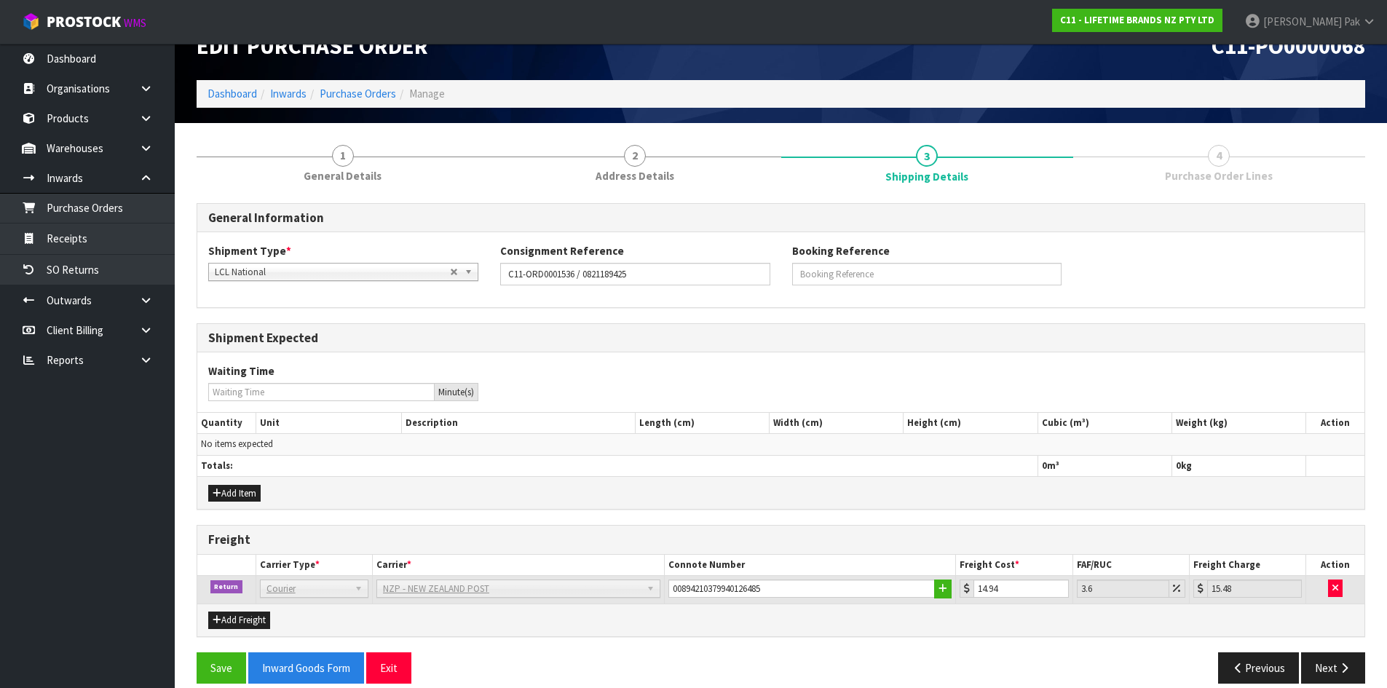
scroll to position [49, 0]
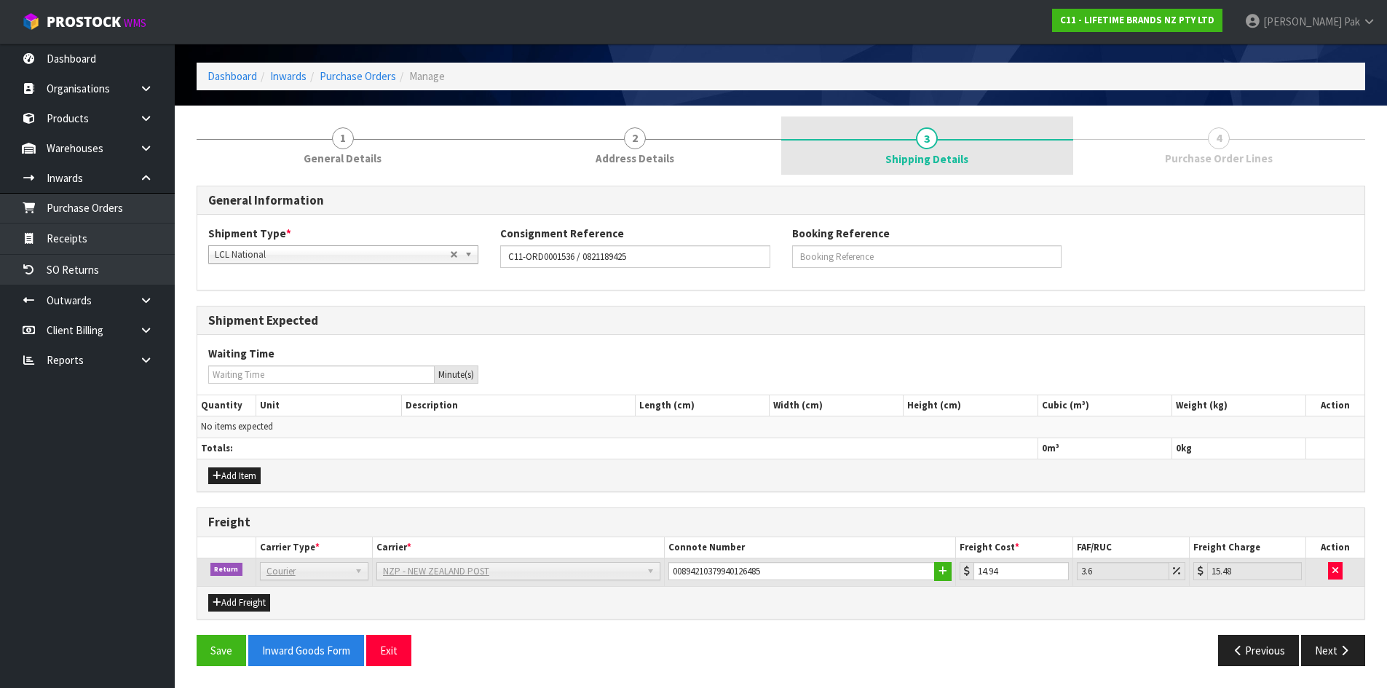
click at [1039, 117] on link "3 Shipping Details" at bounding box center [927, 145] width 292 height 58
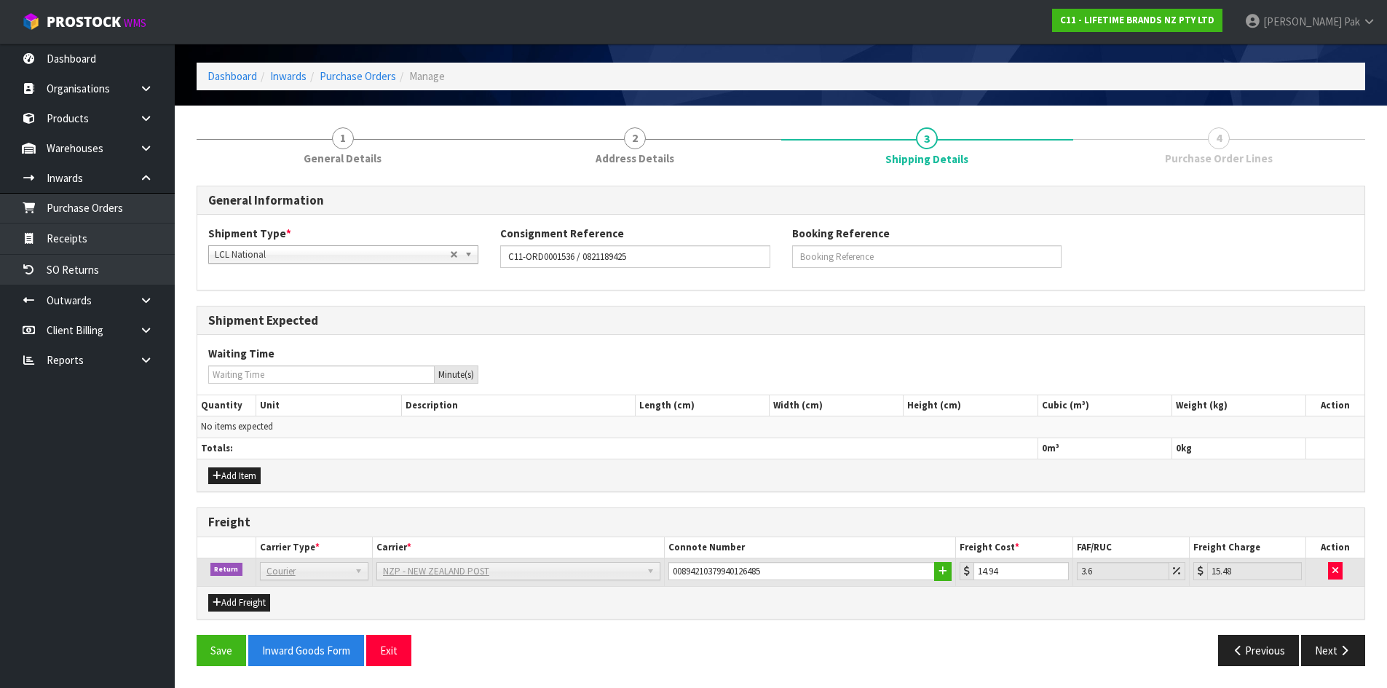
click at [1229, 131] on link "4 Purchase Order Lines" at bounding box center [1219, 145] width 292 height 58
click at [1221, 135] on span "4" at bounding box center [1219, 138] width 22 height 22
click at [1344, 656] on button "Next" at bounding box center [1333, 650] width 64 height 31
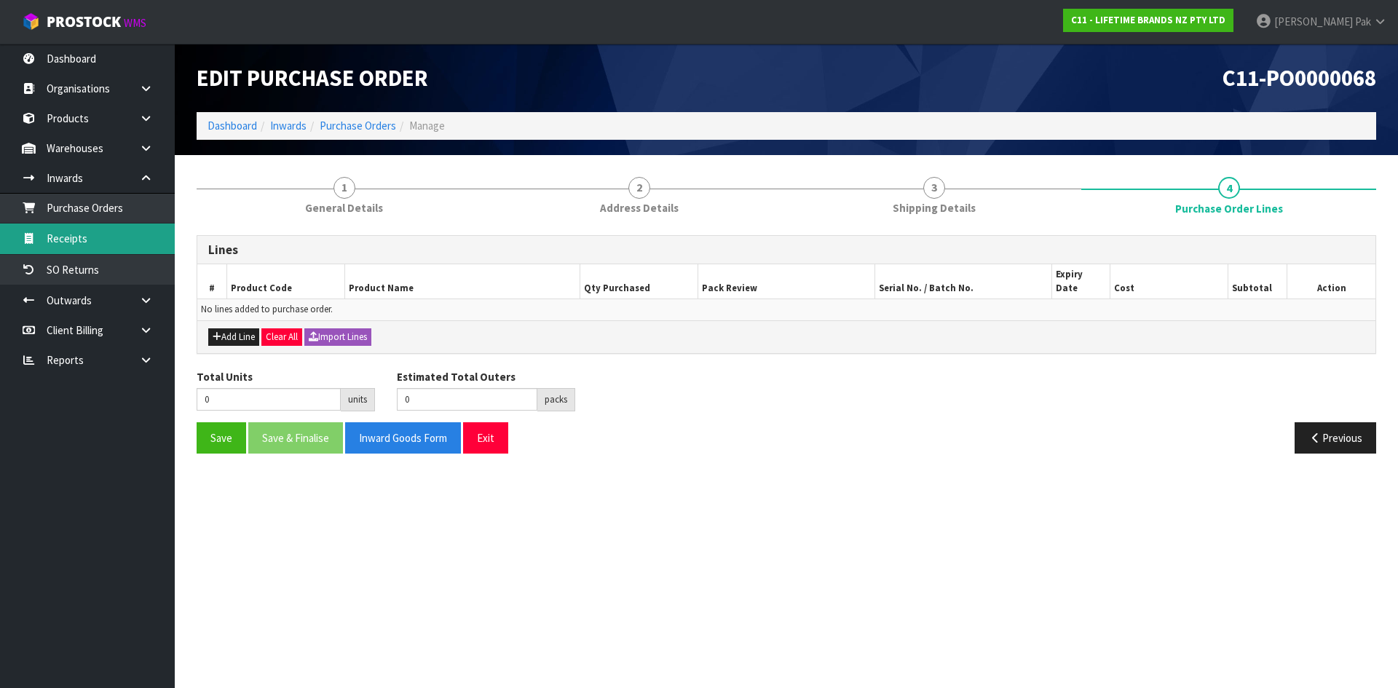
click at [92, 239] on link "Receipts" at bounding box center [87, 238] width 175 height 30
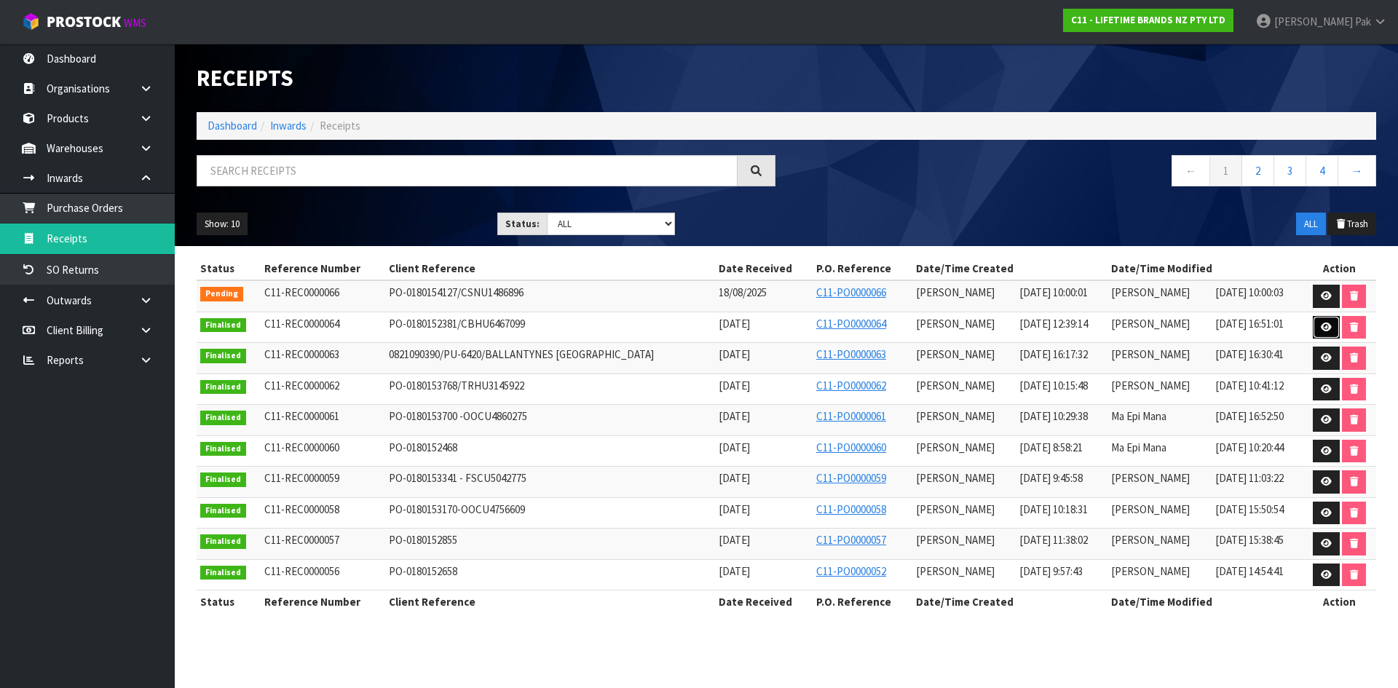
click at [1325, 317] on link at bounding box center [1325, 327] width 27 height 23
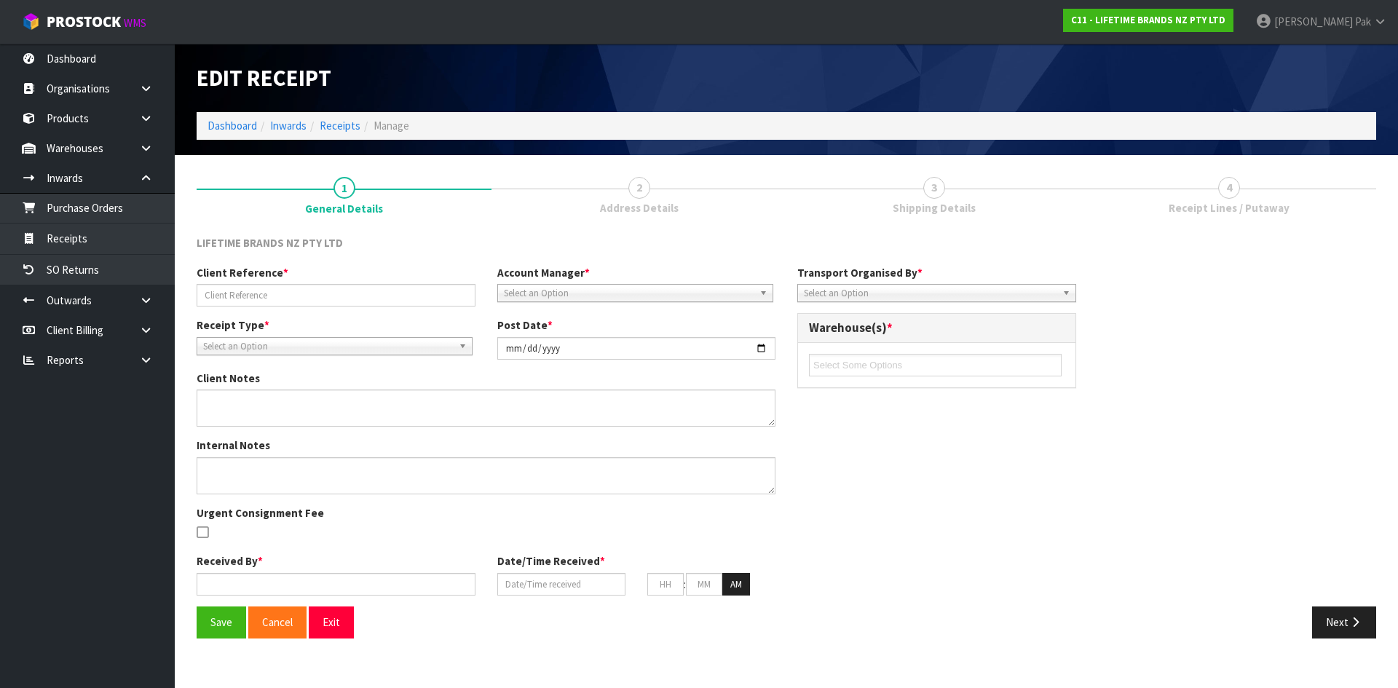
type input "PO-0180152381/CBHU6467099"
type input "[DATE]"
type textarea "PURCHASE ORDER: 4500341764-000010/CBHU6467099"
type textarea "CONTAINER-CBHU6467099 - 813 CARTONS"
type input "[PERSON_NAME]"
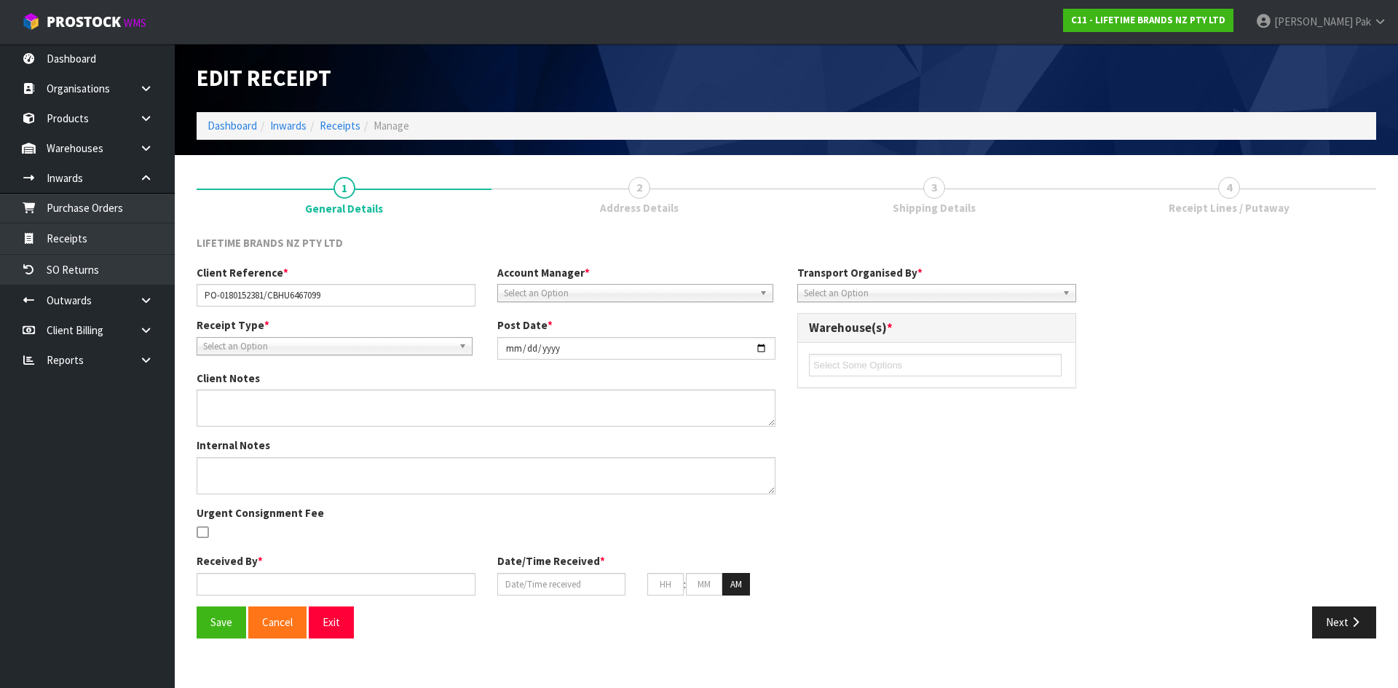
type input "[DATE]"
type input "12"
type input "39"
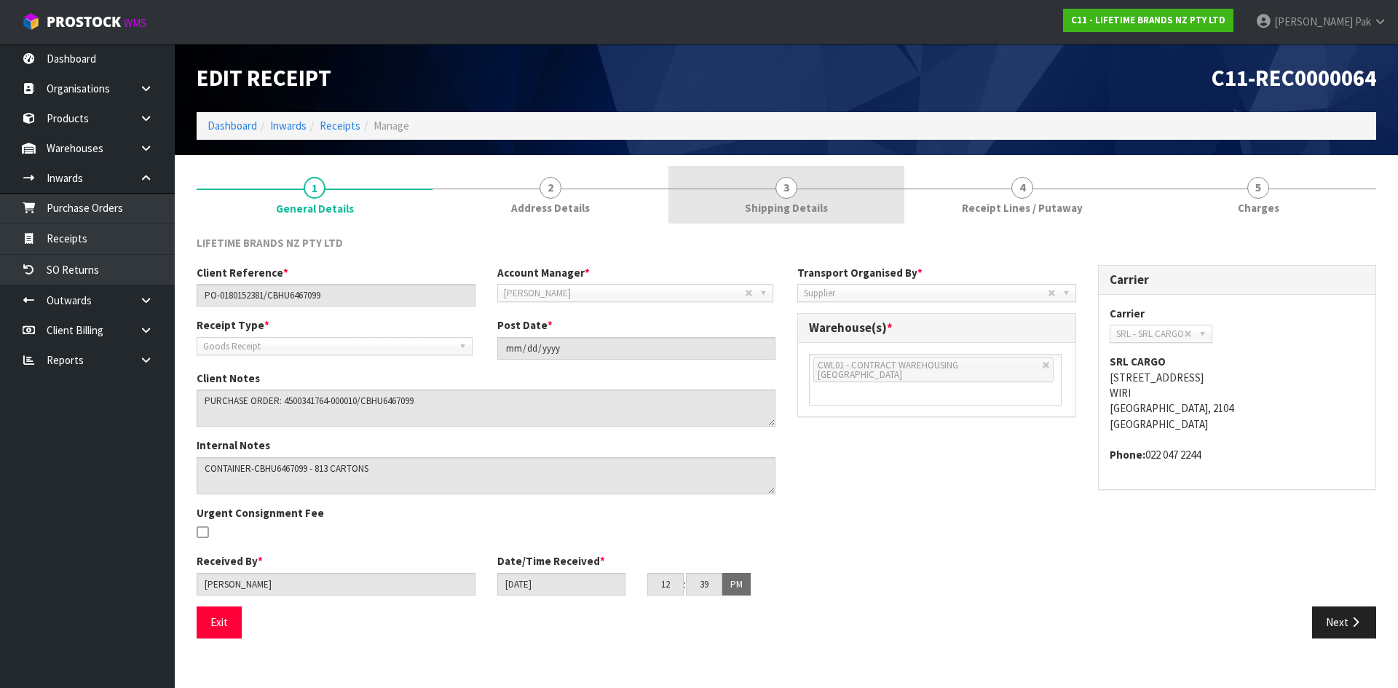
click at [695, 210] on link "3 Shipping Details" at bounding box center [786, 195] width 236 height 58
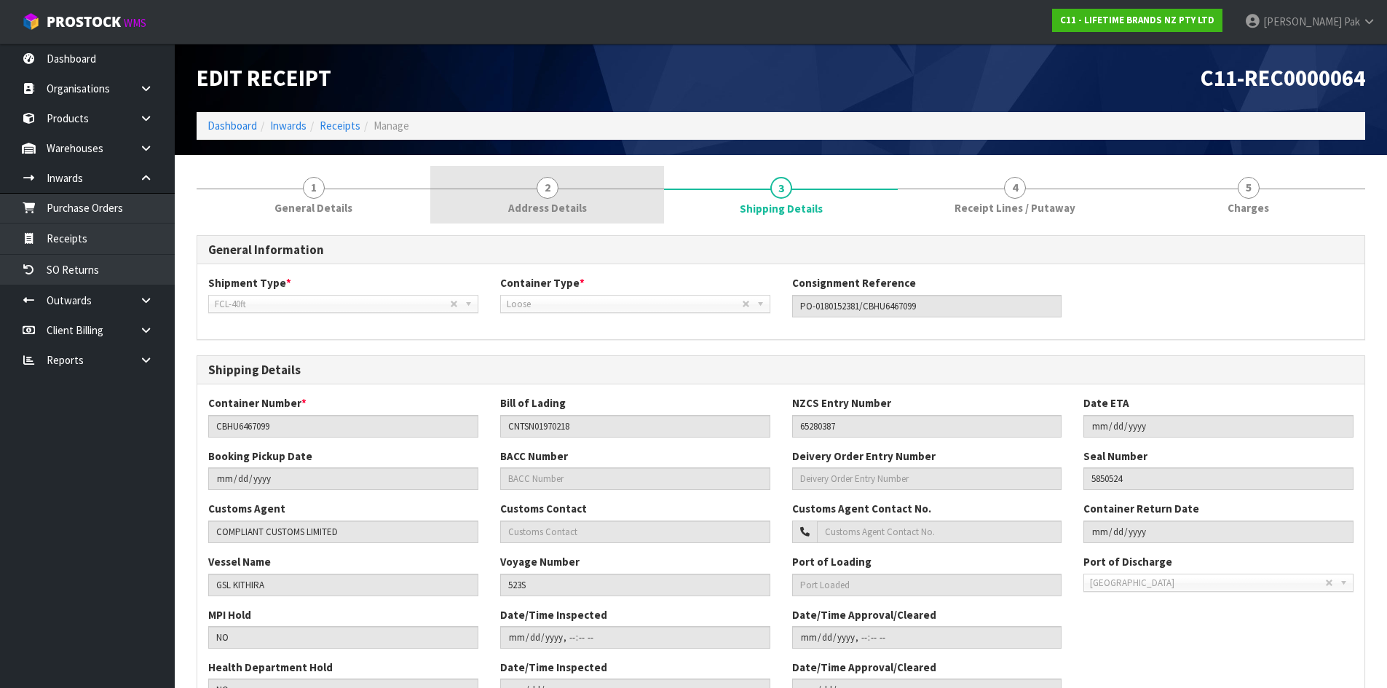
click at [553, 204] on span "Address Details" at bounding box center [547, 207] width 79 height 15
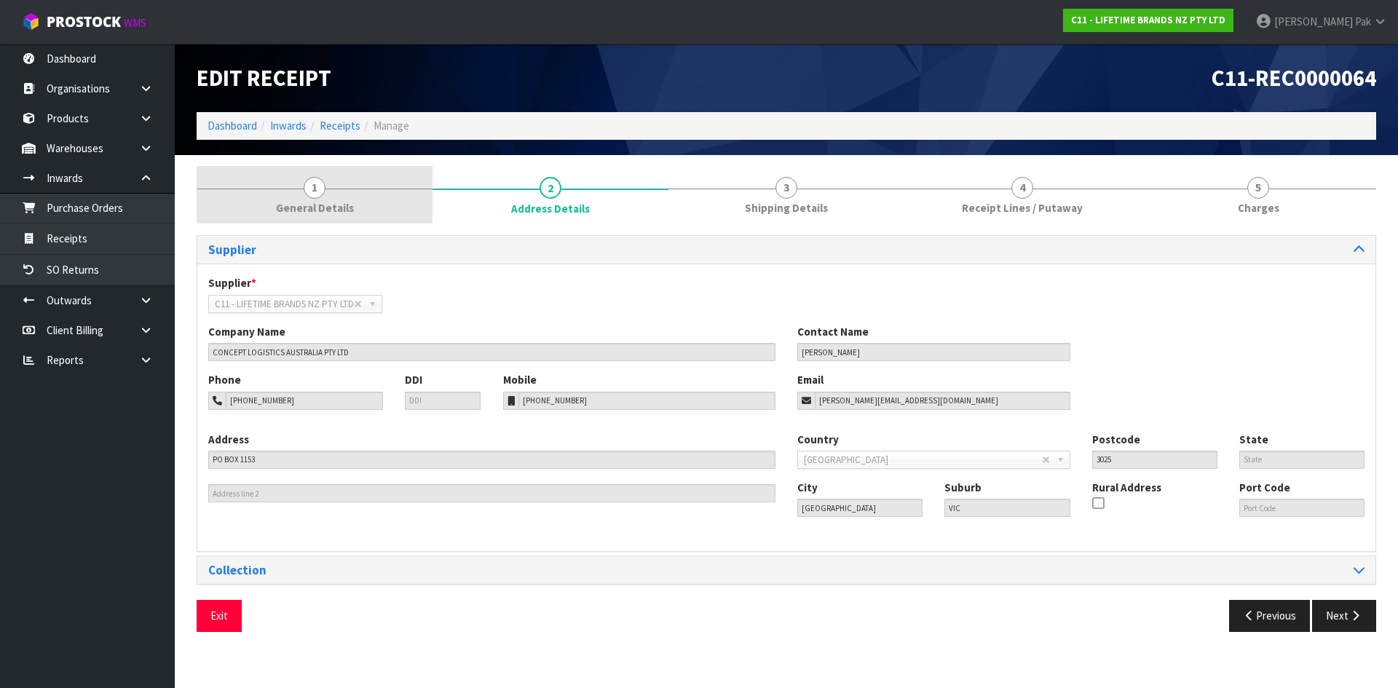
click at [376, 202] on link "1 General Details" at bounding box center [315, 195] width 236 height 58
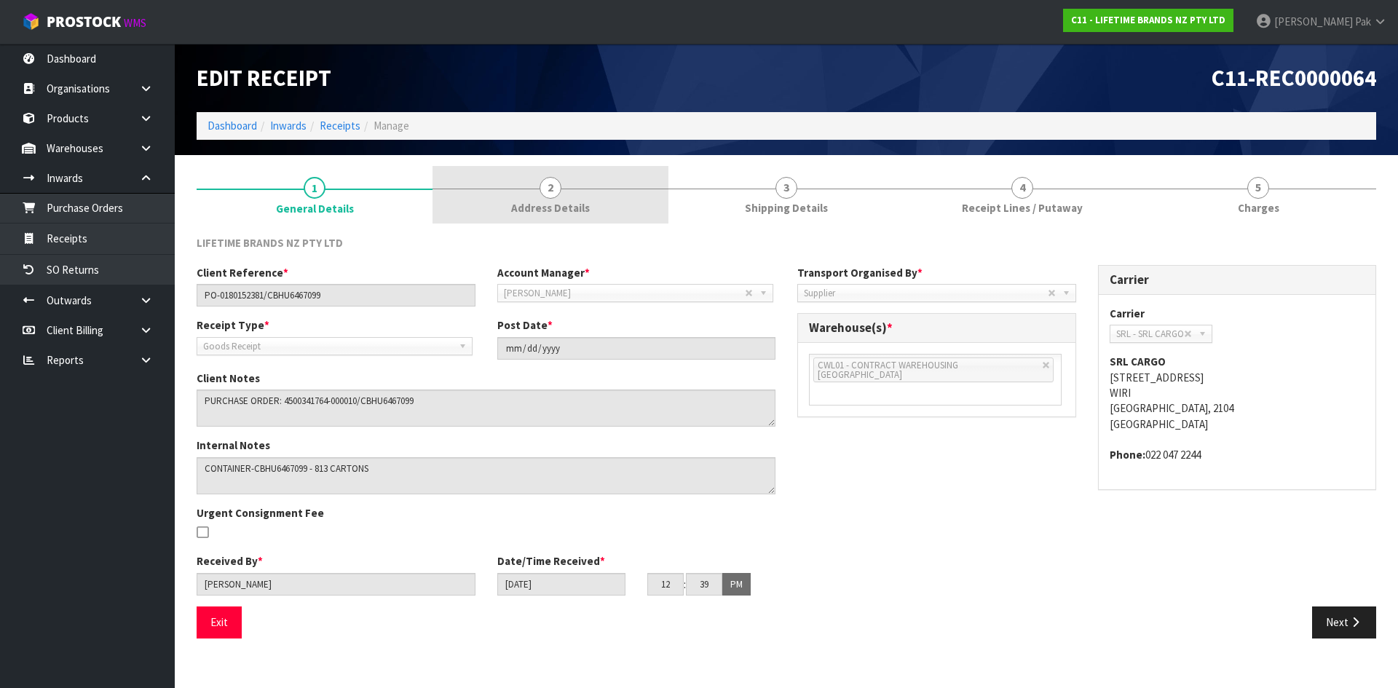
click at [563, 197] on link "2 Address Details" at bounding box center [550, 195] width 236 height 58
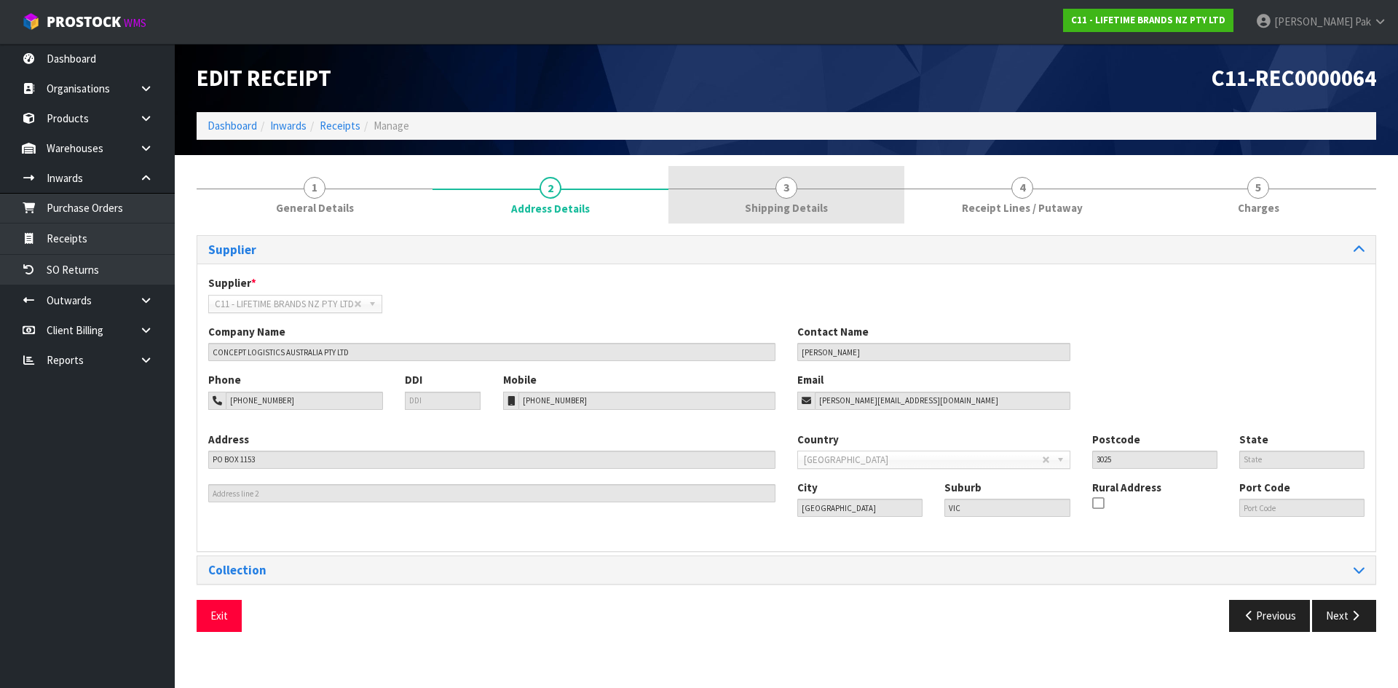
click at [816, 186] on link "3 Shipping Details" at bounding box center [786, 195] width 236 height 58
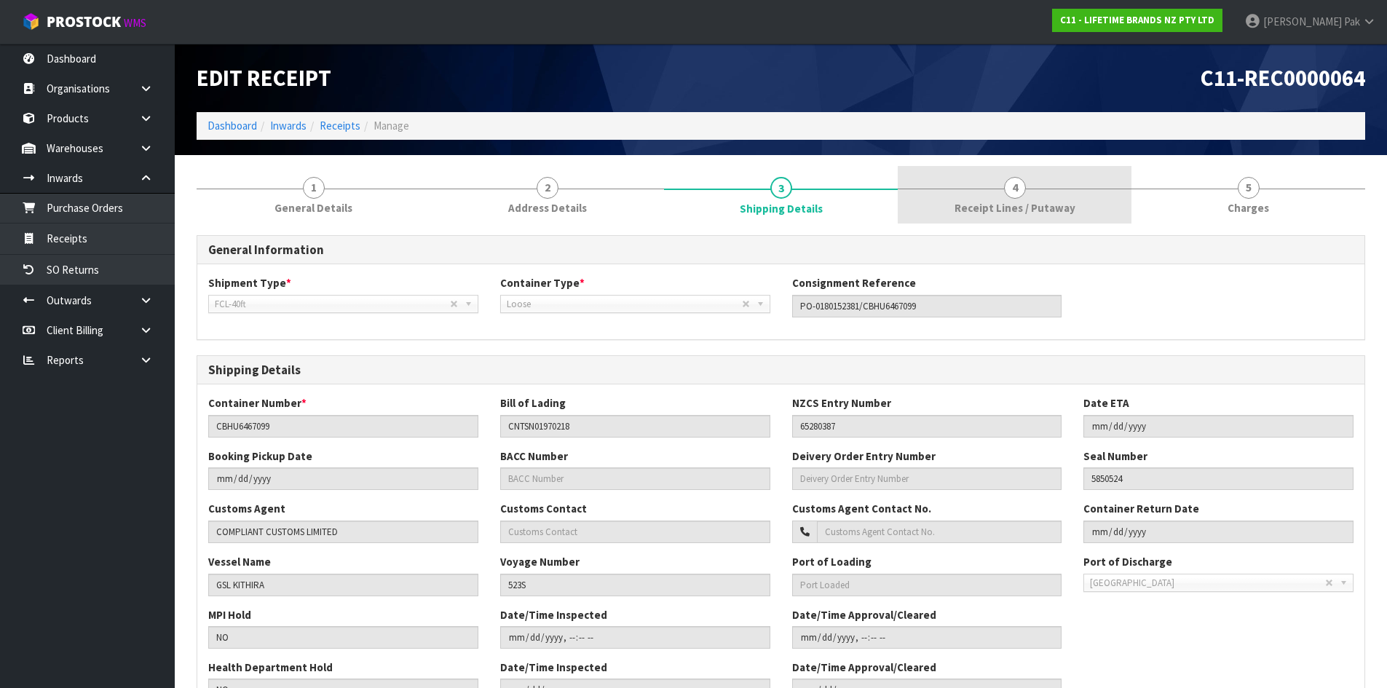
click at [1033, 187] on link "4 Receipt Lines / Putaway" at bounding box center [1015, 195] width 234 height 58
